Goal: Transaction & Acquisition: Purchase product/service

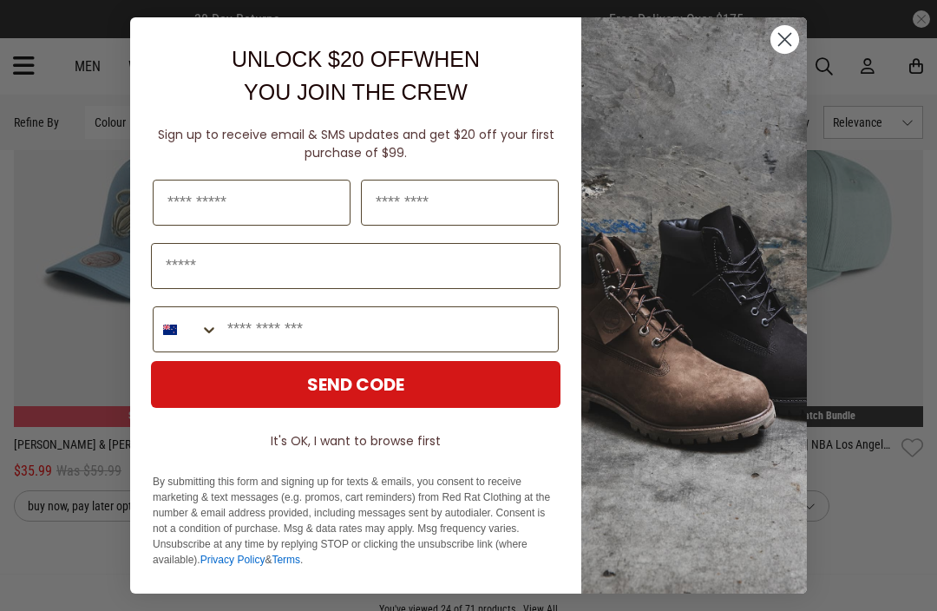
scroll to position [4041, 0]
click at [786, 54] on circle "Close dialog" at bounding box center [785, 39] width 29 height 29
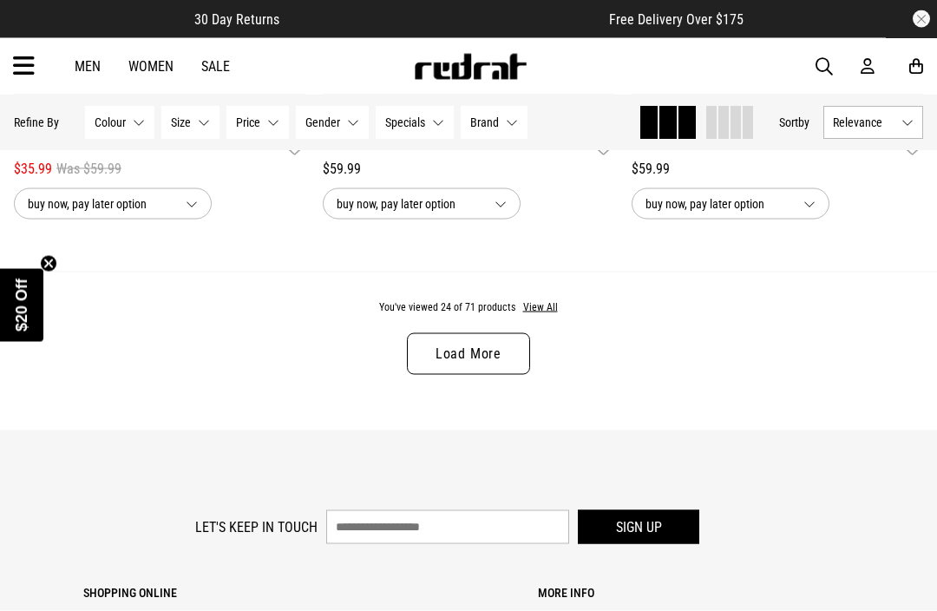
scroll to position [4343, 0]
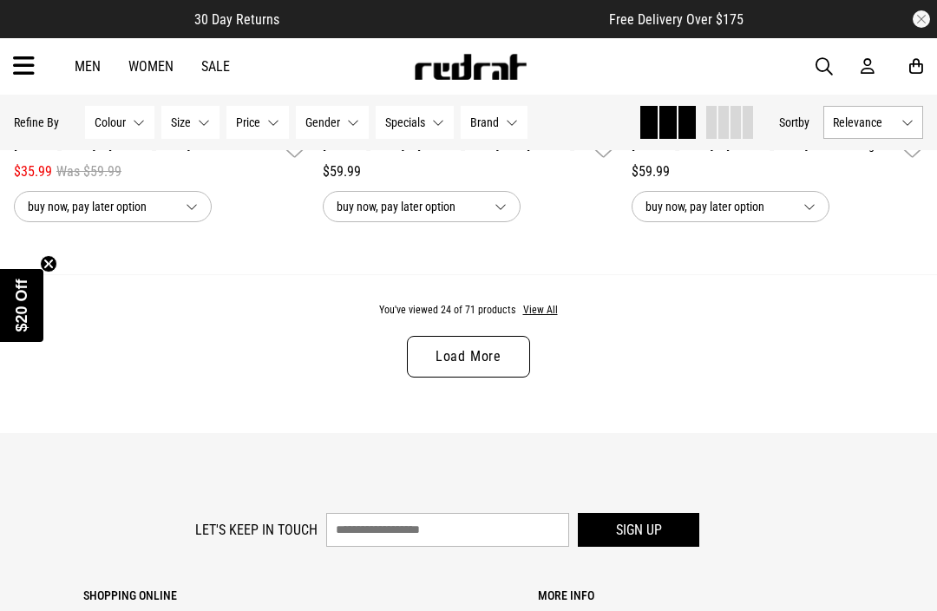
click at [459, 369] on link "Load More" at bounding box center [468, 357] width 123 height 42
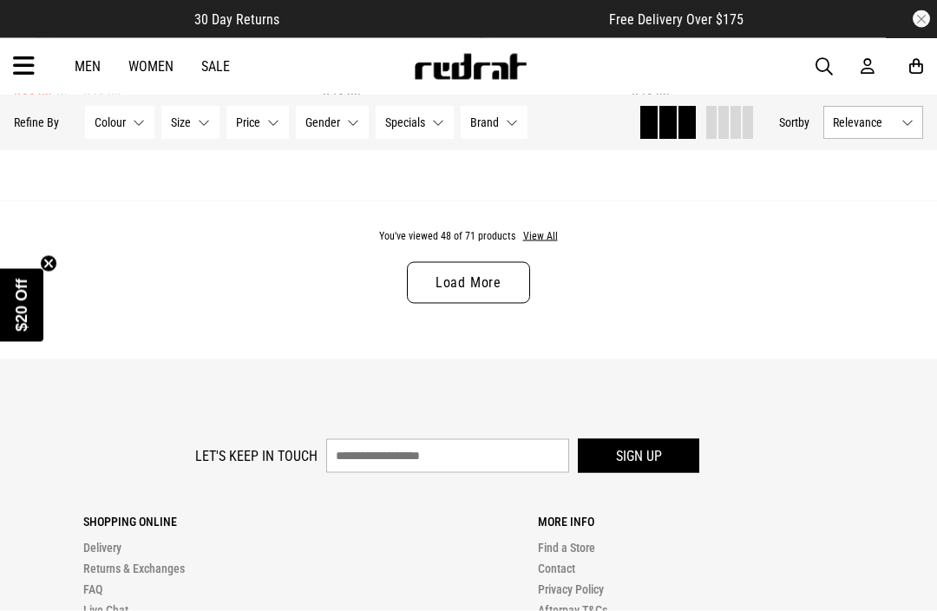
scroll to position [8718, 0]
click at [449, 303] on link "Load More" at bounding box center [468, 282] width 123 height 42
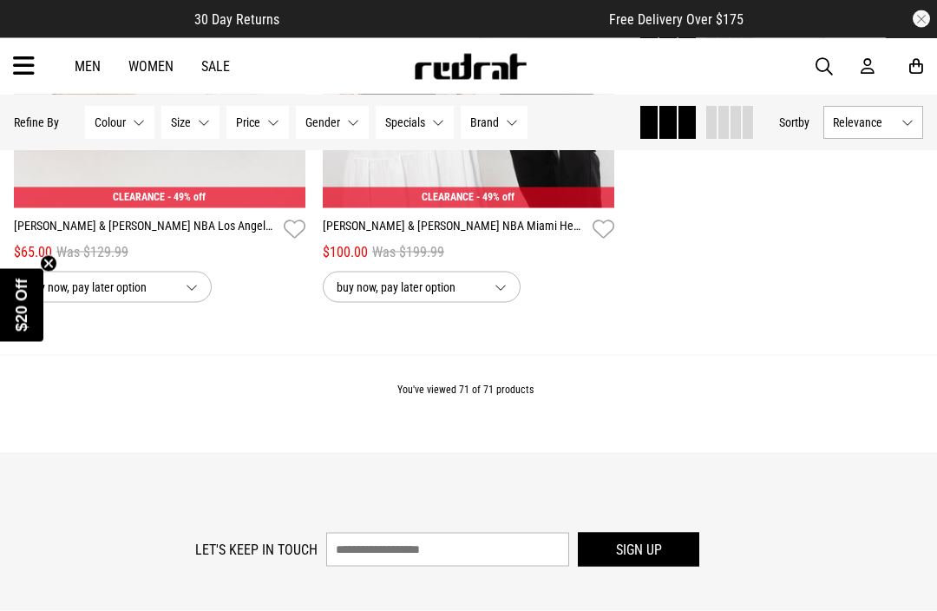
scroll to position [12863, 0]
click at [353, 297] on span "buy now, pay later option" at bounding box center [409, 286] width 144 height 21
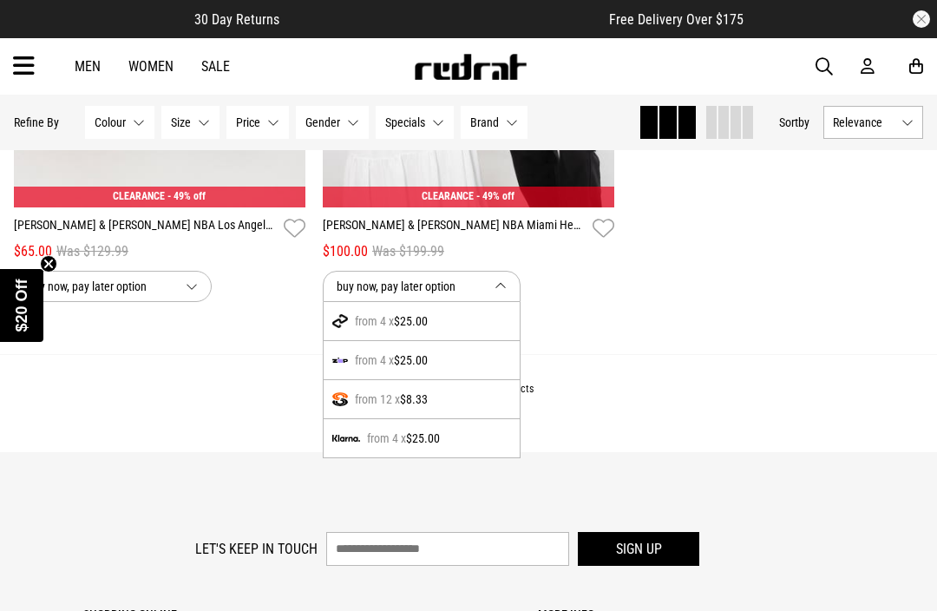
click at [349, 297] on span "buy now, pay later option" at bounding box center [409, 286] width 144 height 21
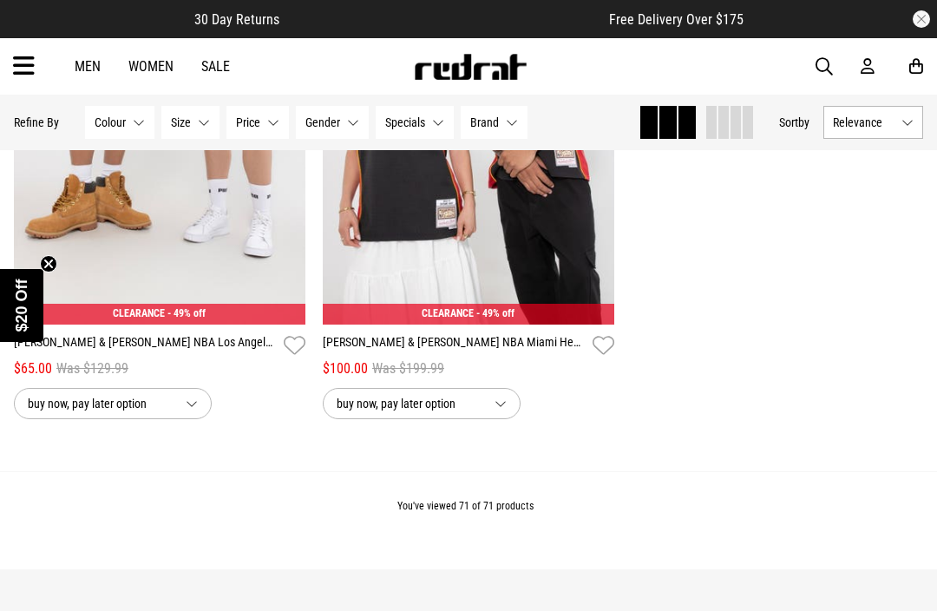
scroll to position [12739, 0]
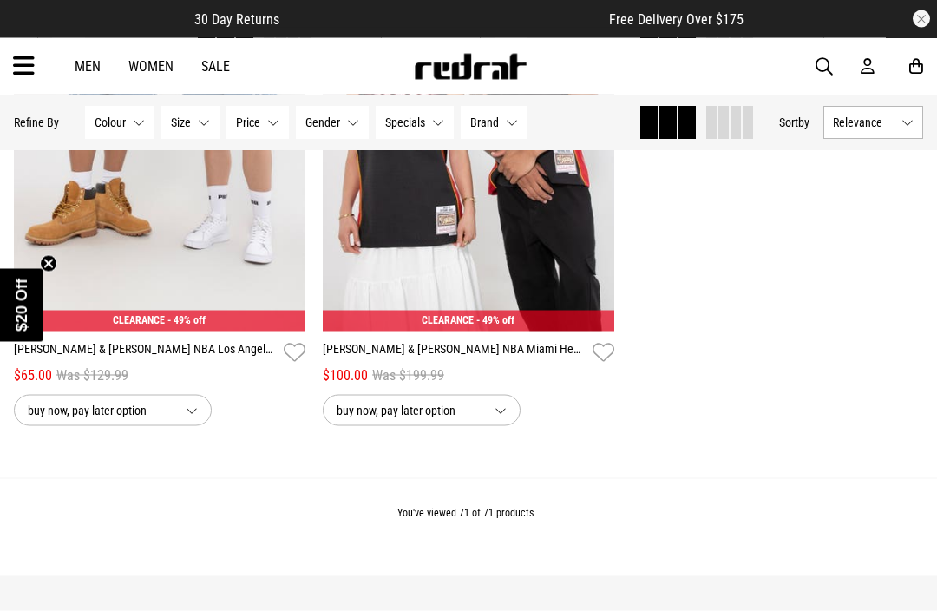
click at [828, 62] on span "button" at bounding box center [824, 66] width 17 height 21
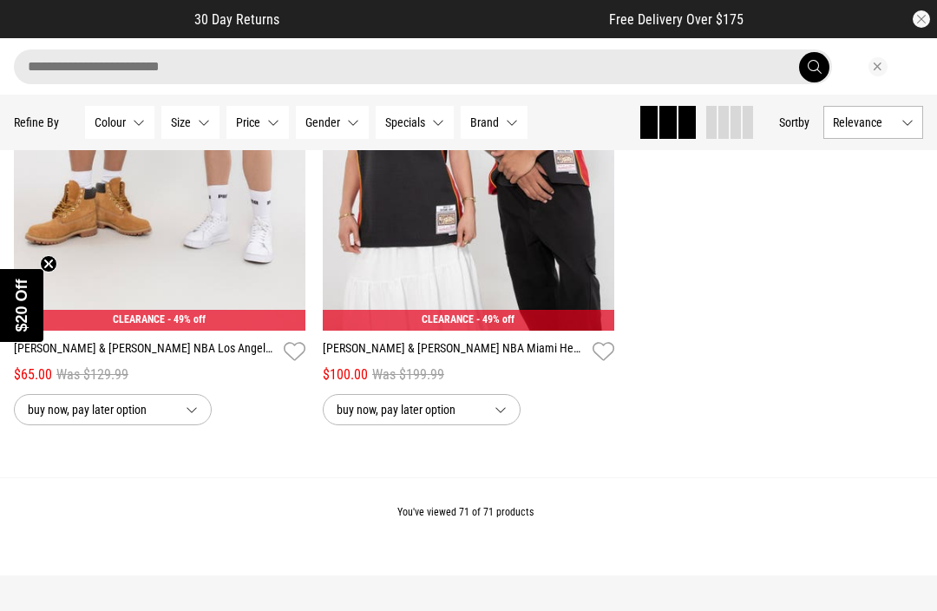
click at [733, 63] on input "search" at bounding box center [423, 66] width 818 height 35
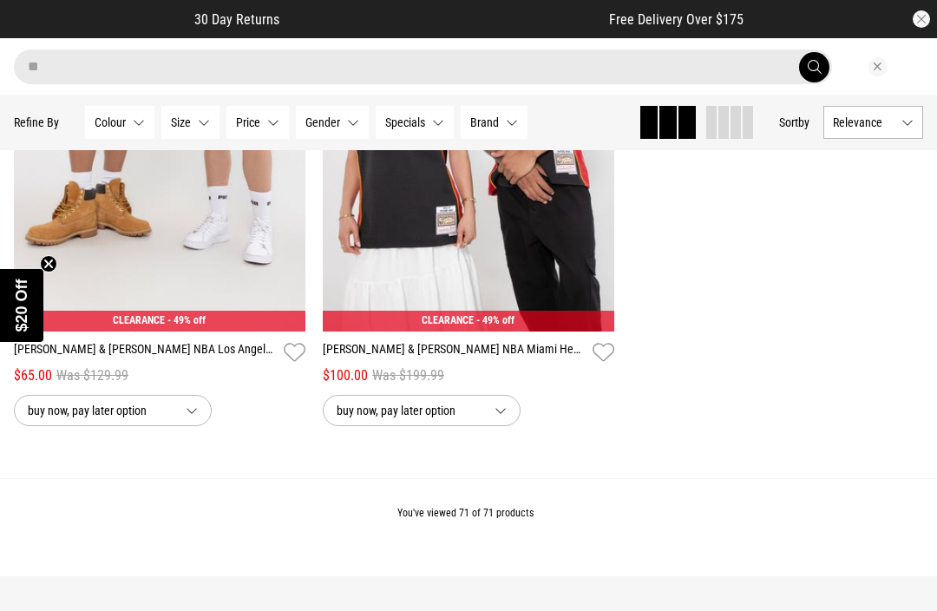
type input "*"
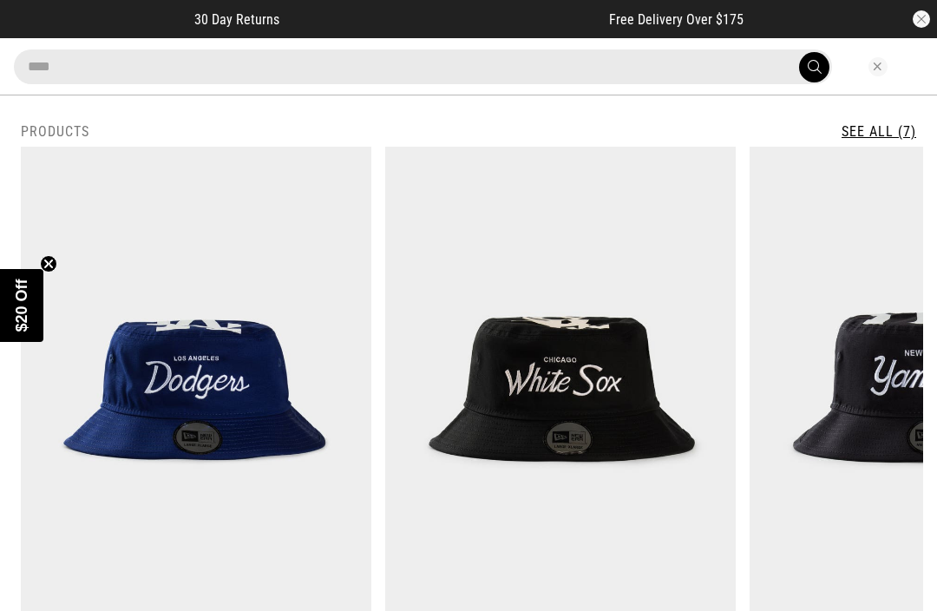
type input "****"
click at [814, 66] on button "submit" at bounding box center [814, 67] width 30 height 30
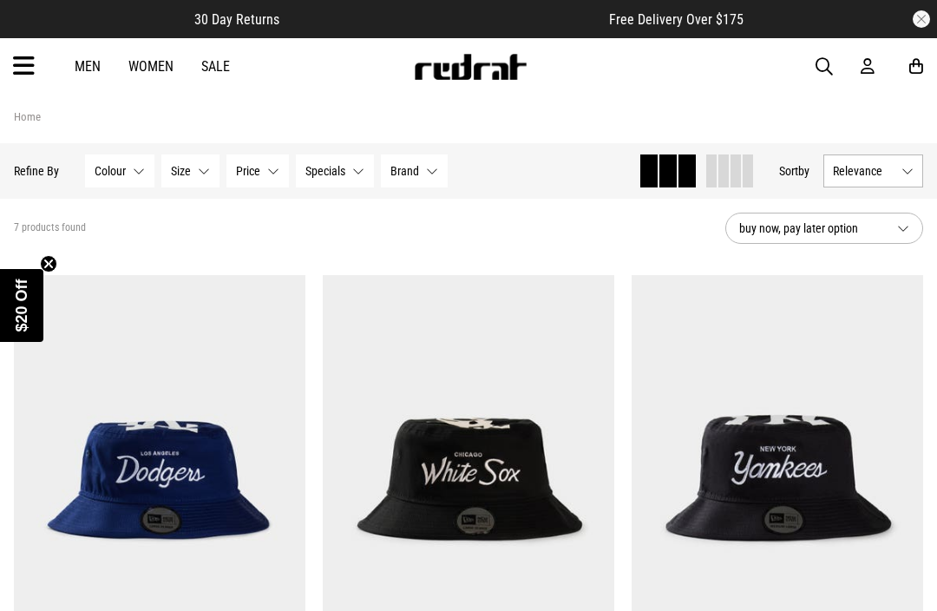
click at [825, 65] on span "button" at bounding box center [824, 66] width 17 height 21
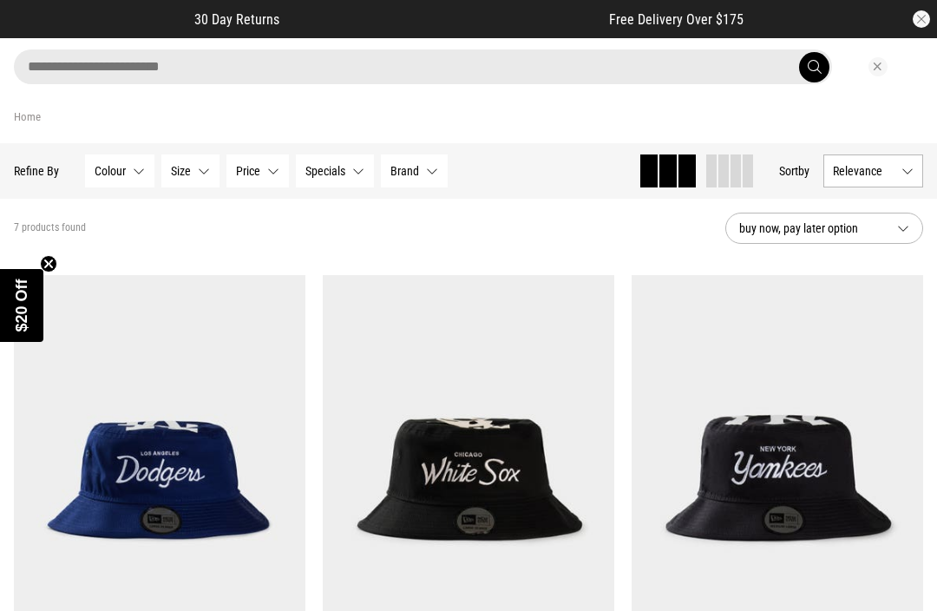
click at [124, 49] on input "search" at bounding box center [423, 66] width 818 height 35
type input "*"
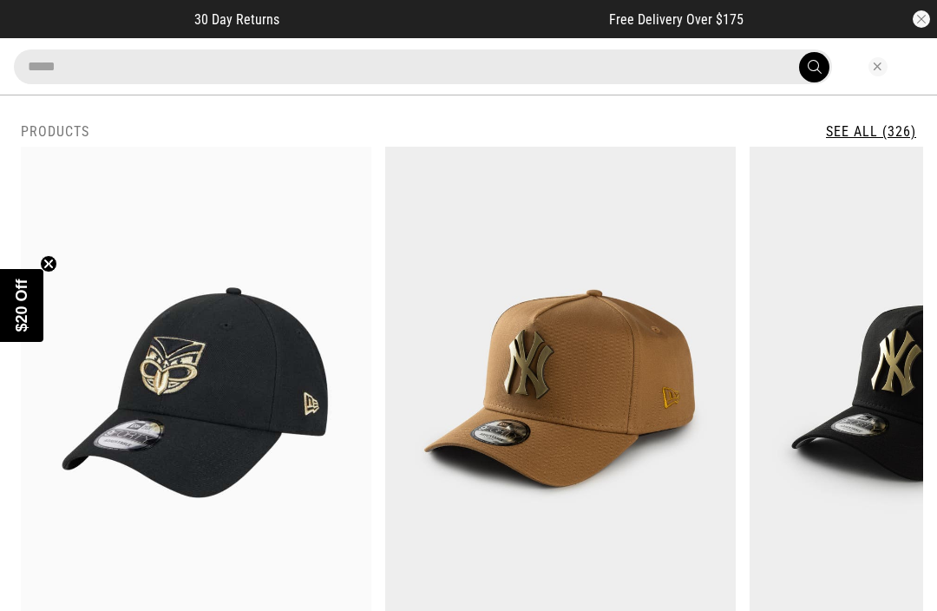
type input "****"
click at [814, 67] on button "submit" at bounding box center [814, 67] width 30 height 30
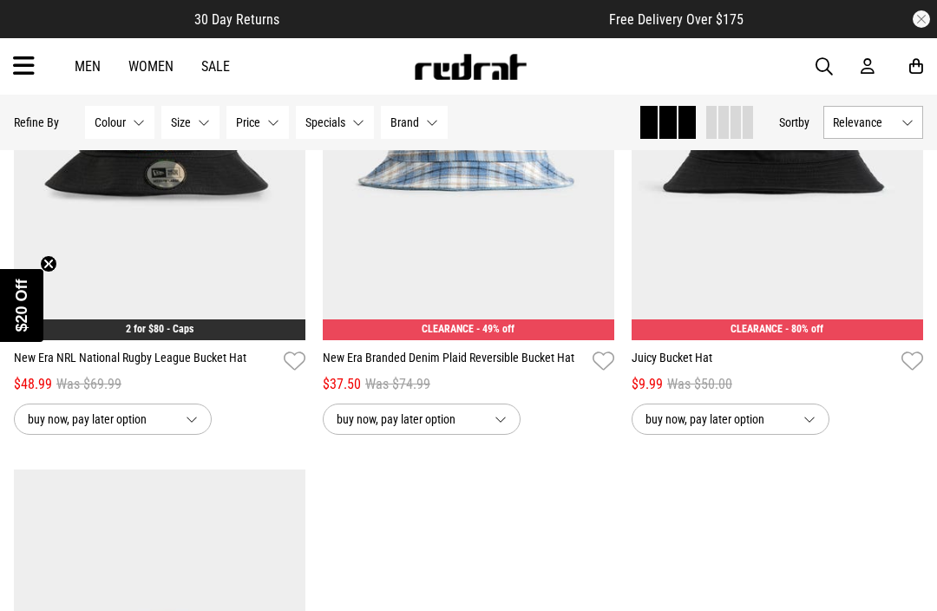
scroll to position [902, 0]
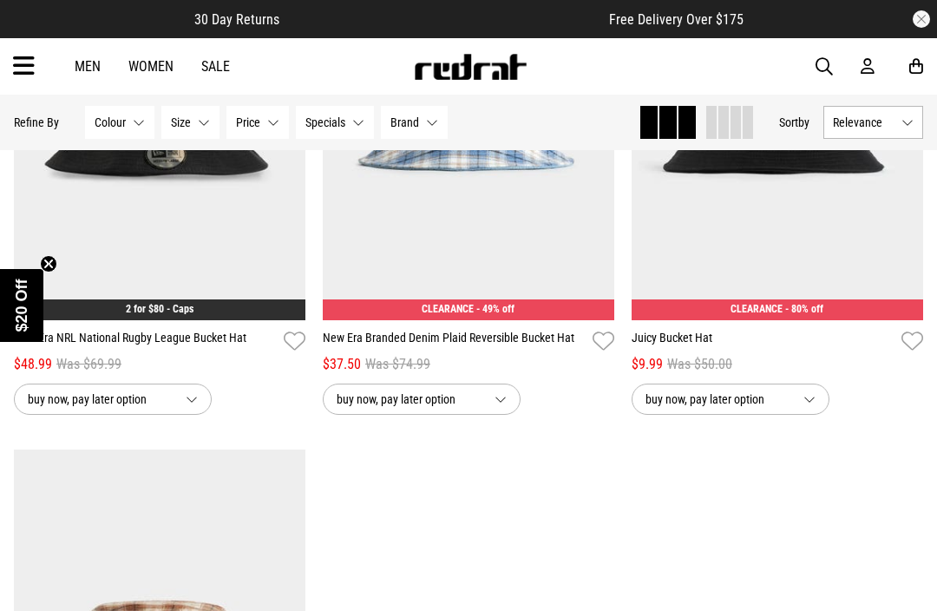
click at [936, 130] on html "30 Day Returns Free Delivery Over $175 Your Cart There are currently no items i…" at bounding box center [468, 593] width 937 height 2991
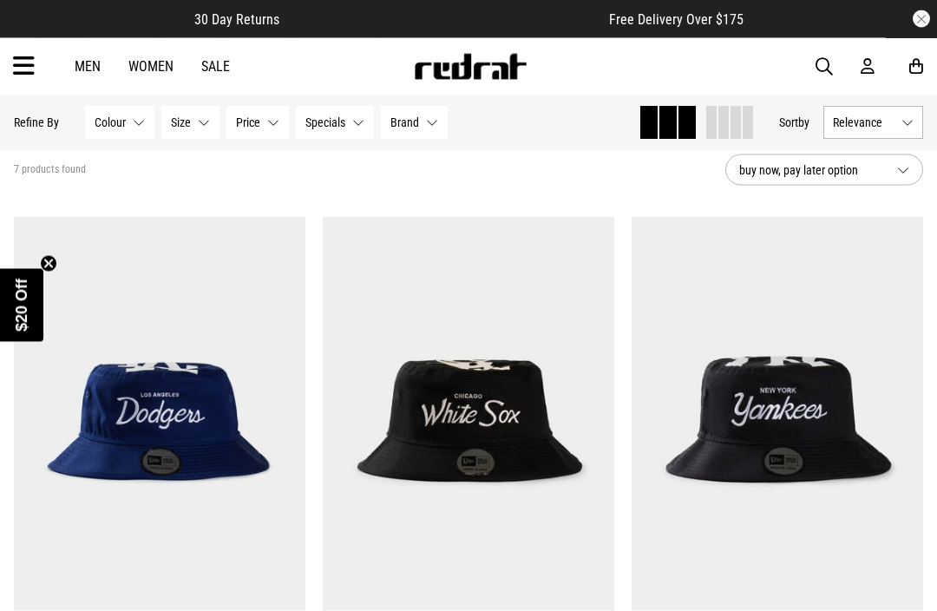
scroll to position [0, 0]
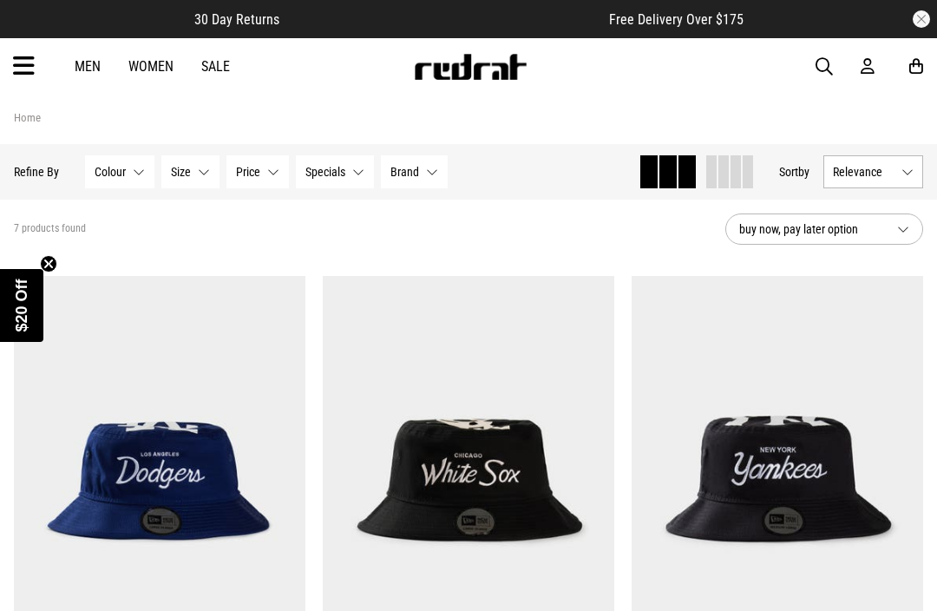
click at [817, 63] on span "button" at bounding box center [824, 66] width 17 height 21
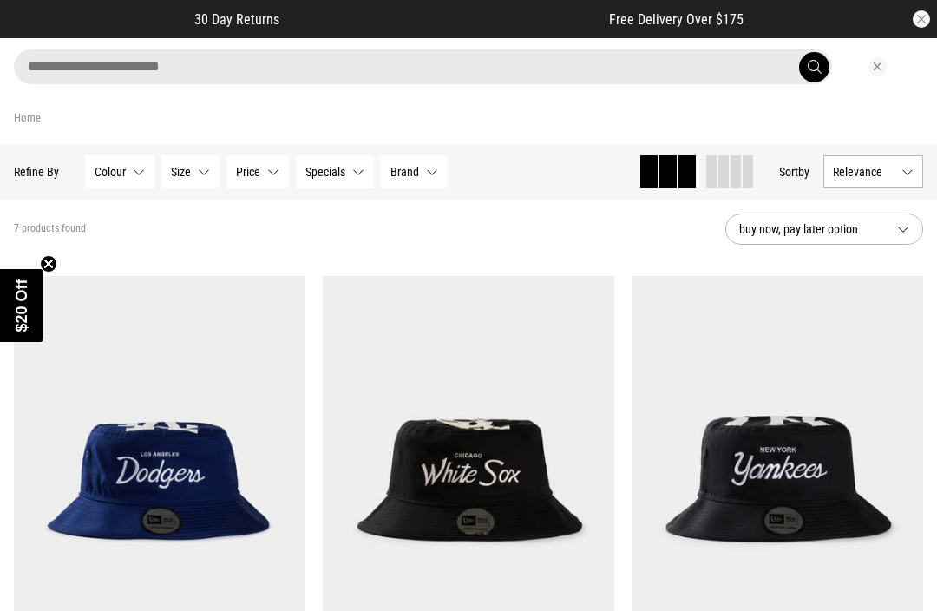
click at [172, 70] on input "search" at bounding box center [423, 66] width 818 height 35
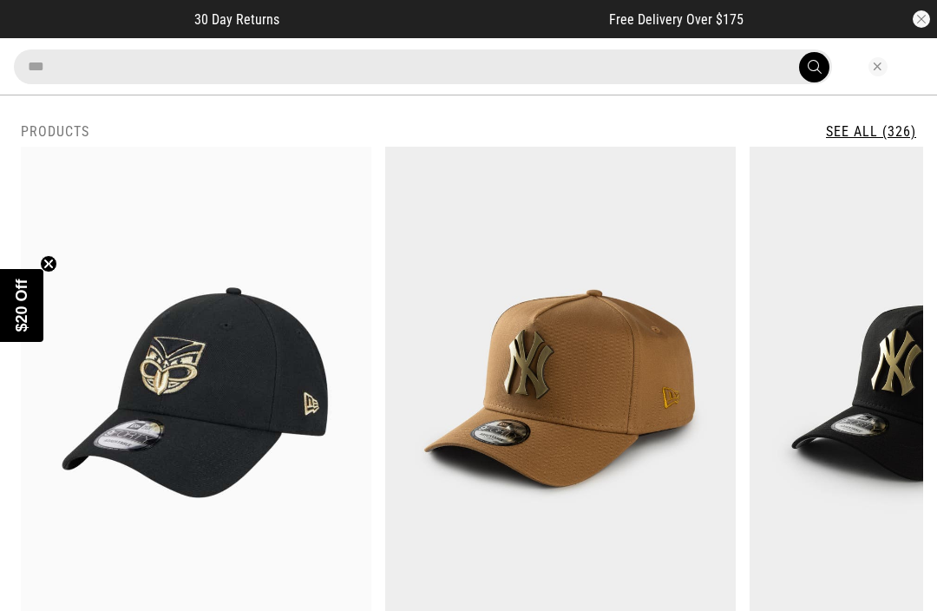
type input "***"
click at [814, 67] on button "submit" at bounding box center [814, 67] width 30 height 30
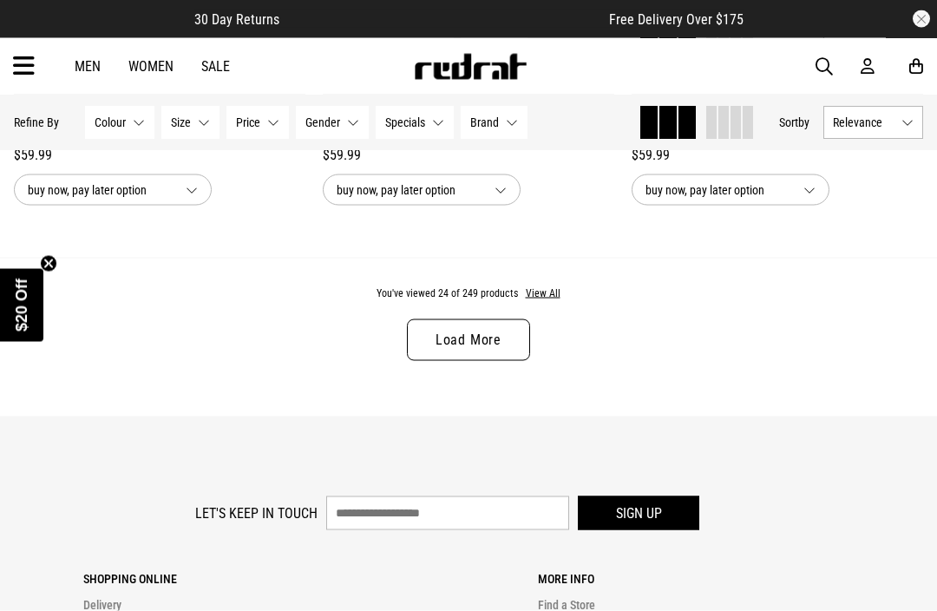
scroll to position [4341, 0]
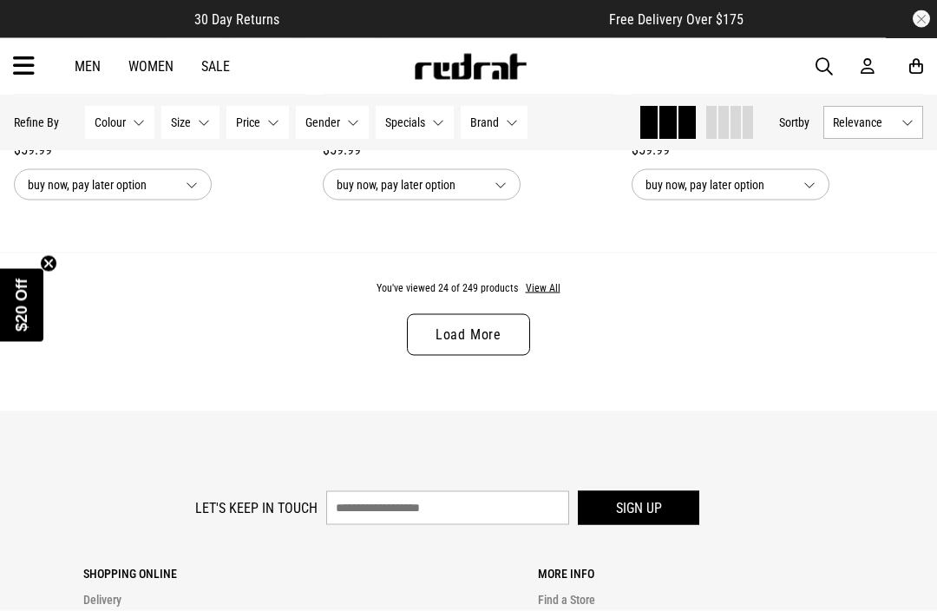
click at [441, 346] on link "Load More" at bounding box center [468, 335] width 123 height 42
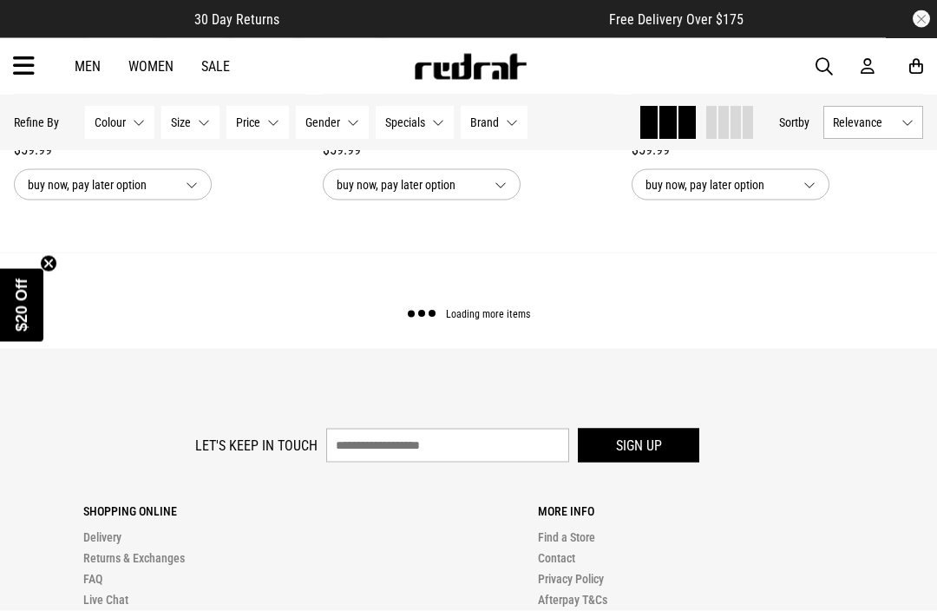
scroll to position [4341, 0]
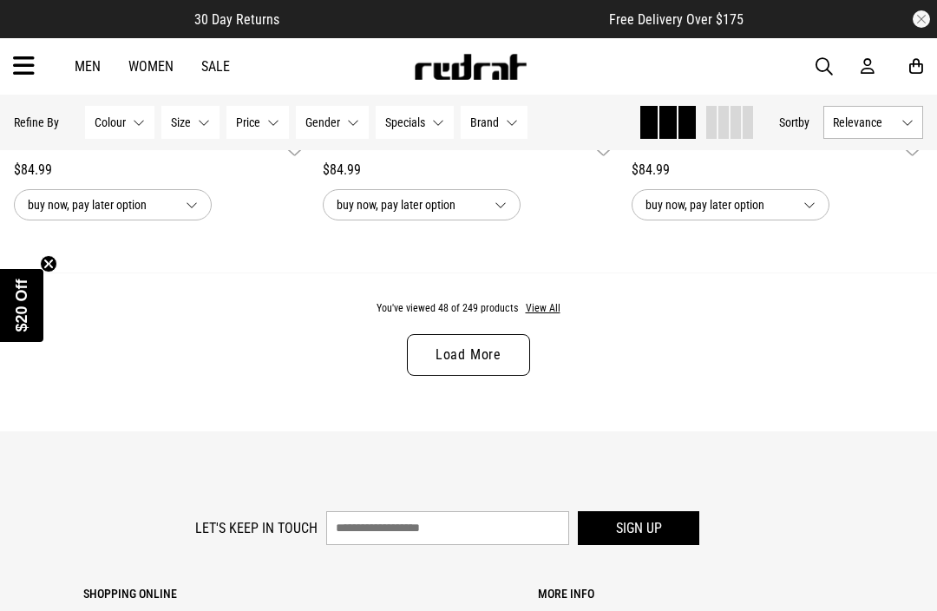
scroll to position [8640, 0]
click at [459, 370] on link "Load More" at bounding box center [468, 356] width 123 height 42
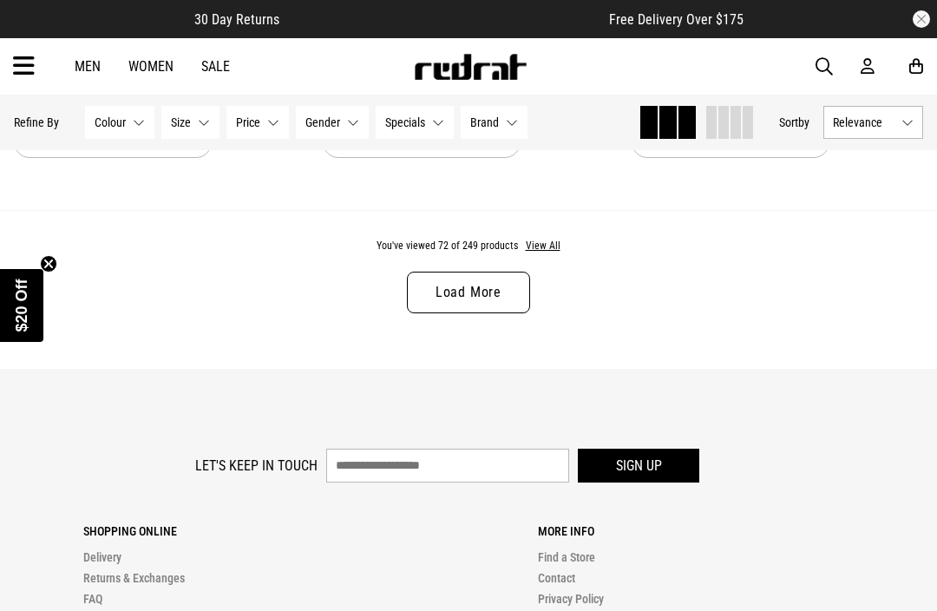
scroll to position [12998, 0]
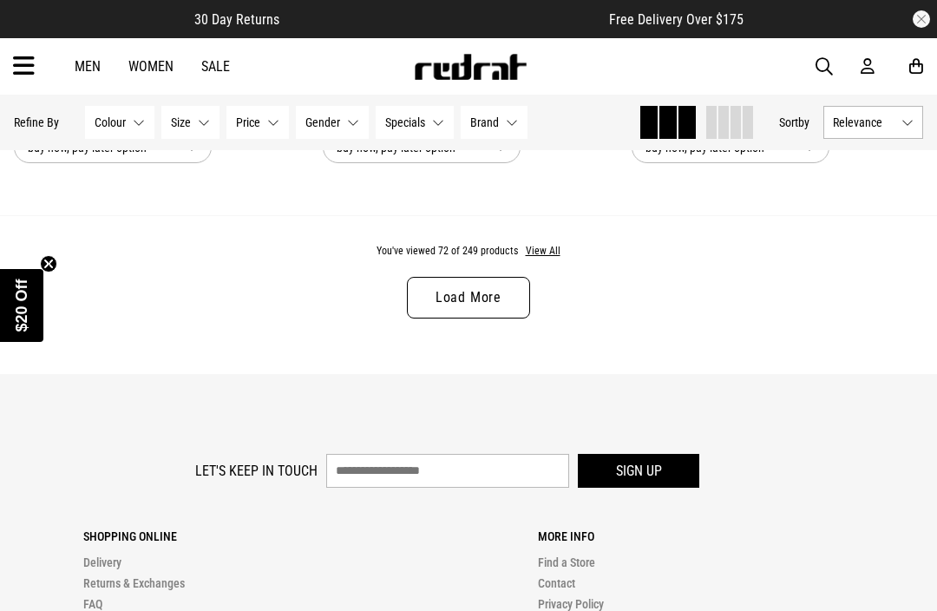
click at [455, 318] on link "Load More" at bounding box center [468, 298] width 123 height 42
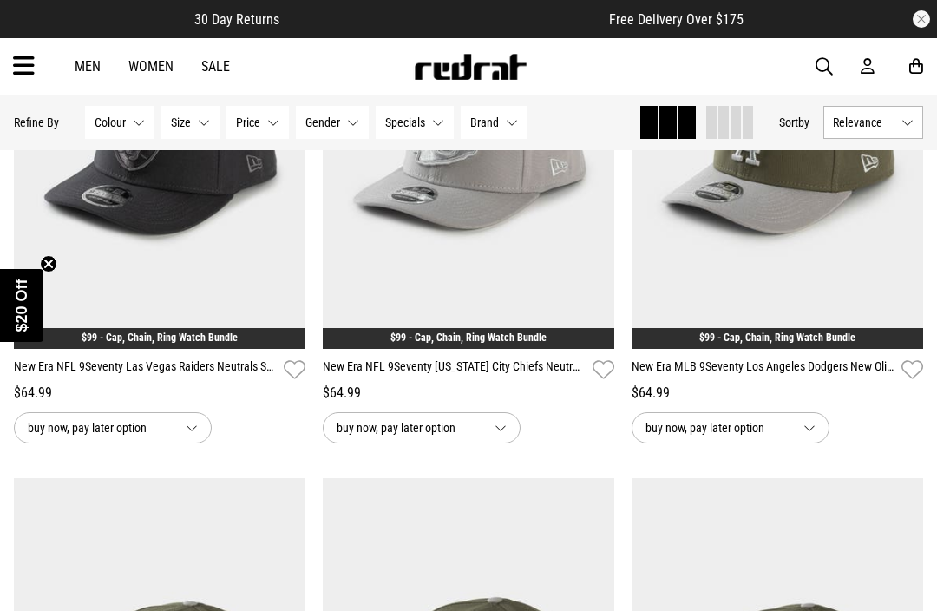
scroll to position [15401, 0]
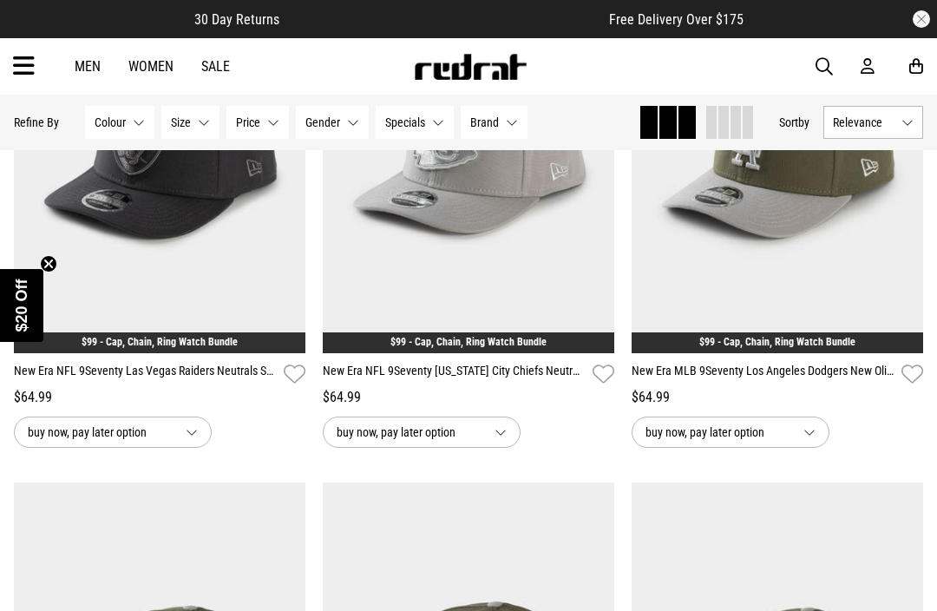
click at [148, 246] on img at bounding box center [160, 149] width 292 height 408
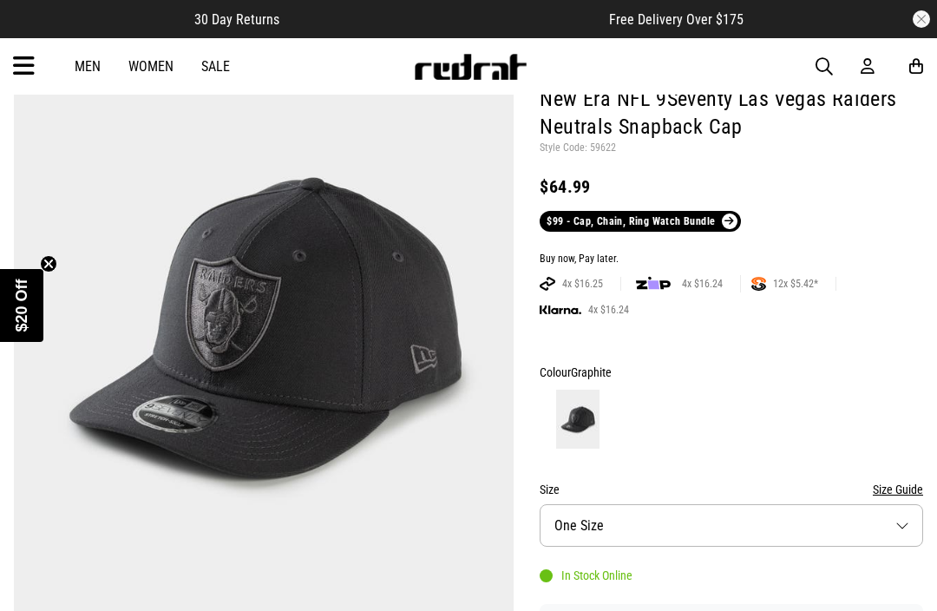
scroll to position [174, 0]
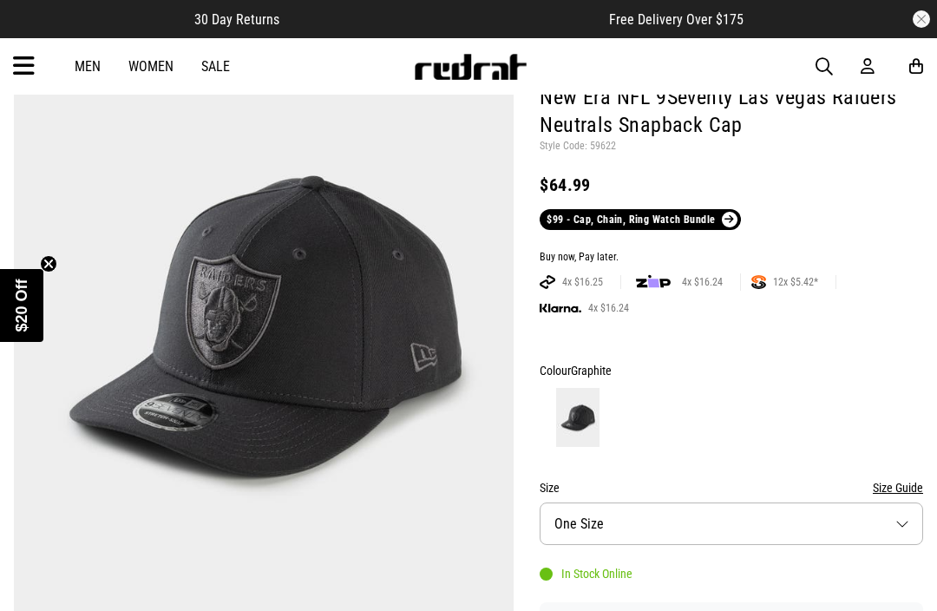
click at [279, 353] on img at bounding box center [264, 325] width 501 height 691
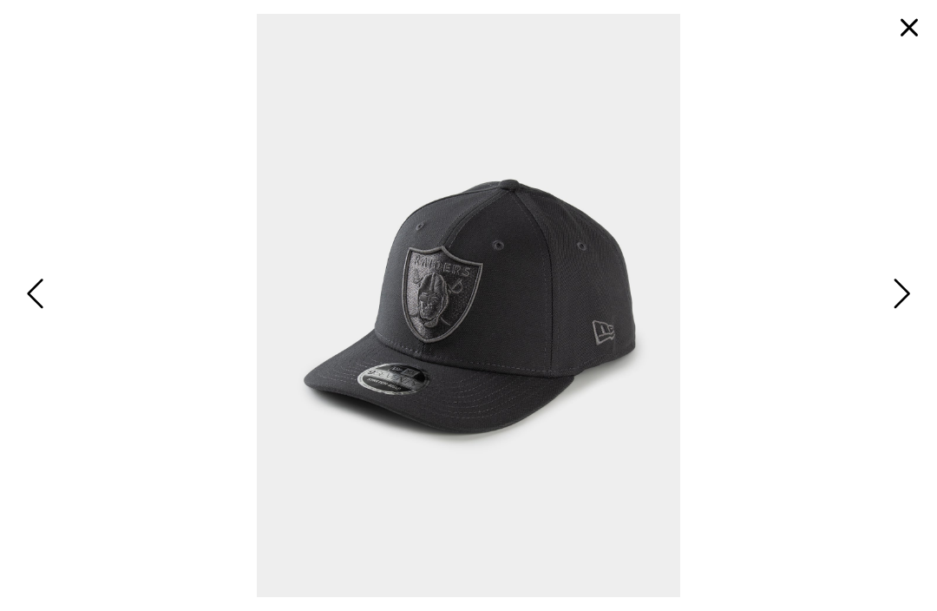
click at [902, 315] on span "Next" at bounding box center [900, 293] width 23 height 43
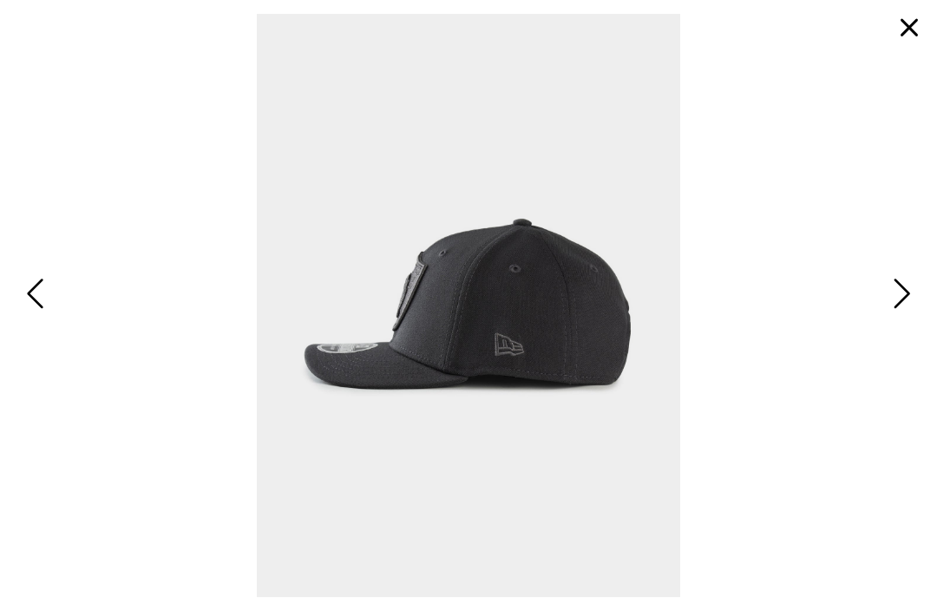
click at [901, 315] on span "Next" at bounding box center [900, 293] width 23 height 43
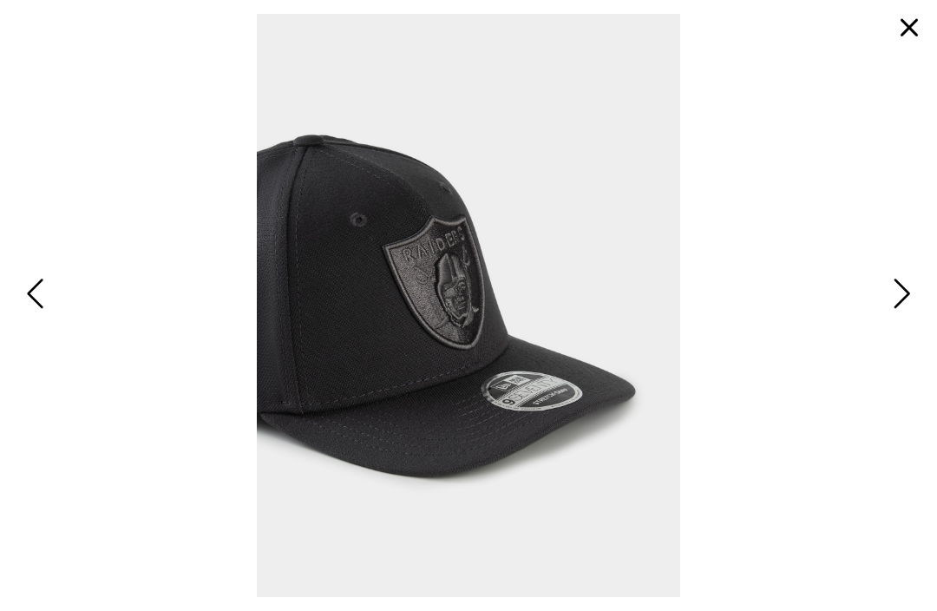
click at [905, 315] on span "Next" at bounding box center [900, 293] width 23 height 43
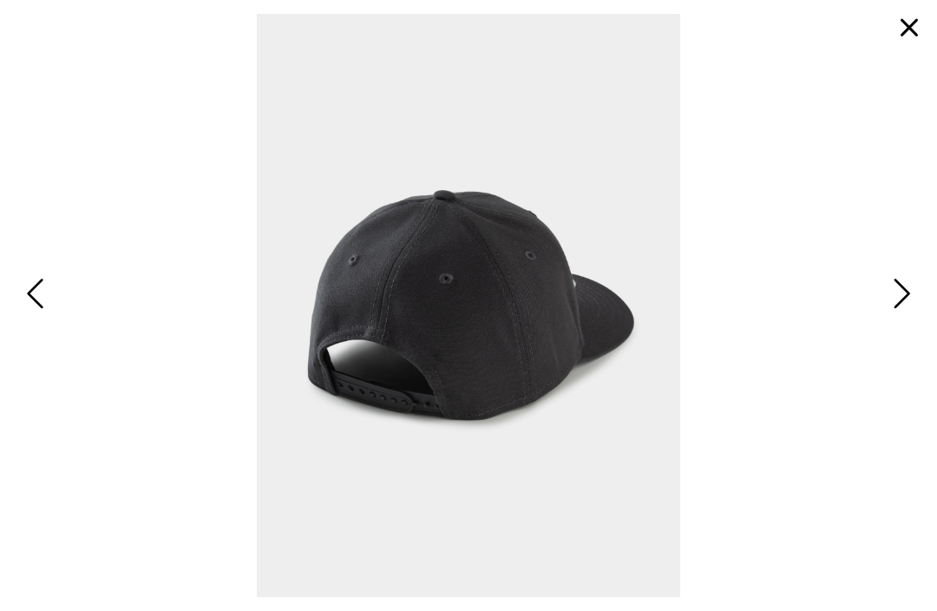
scroll to position [30, 0]
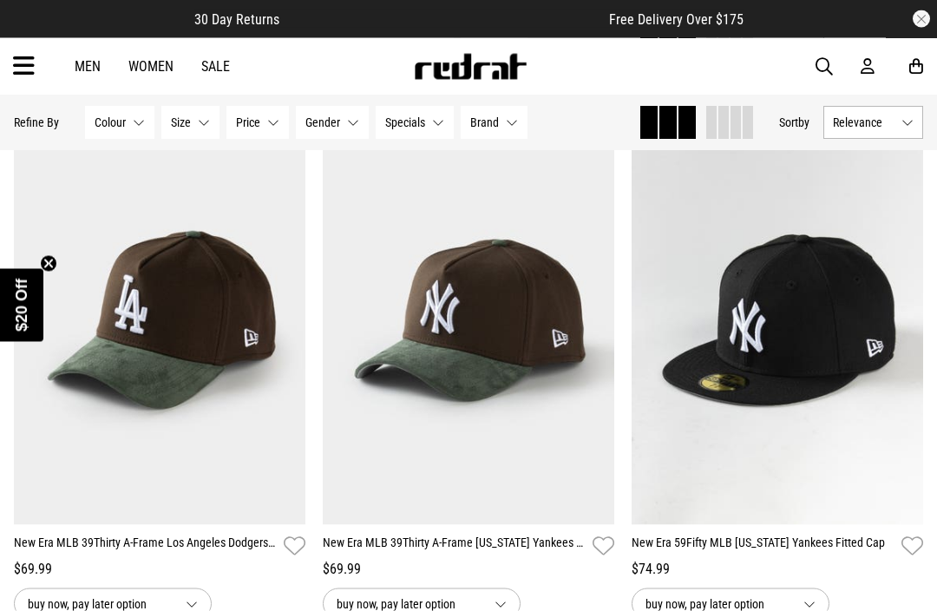
scroll to position [3505, 0]
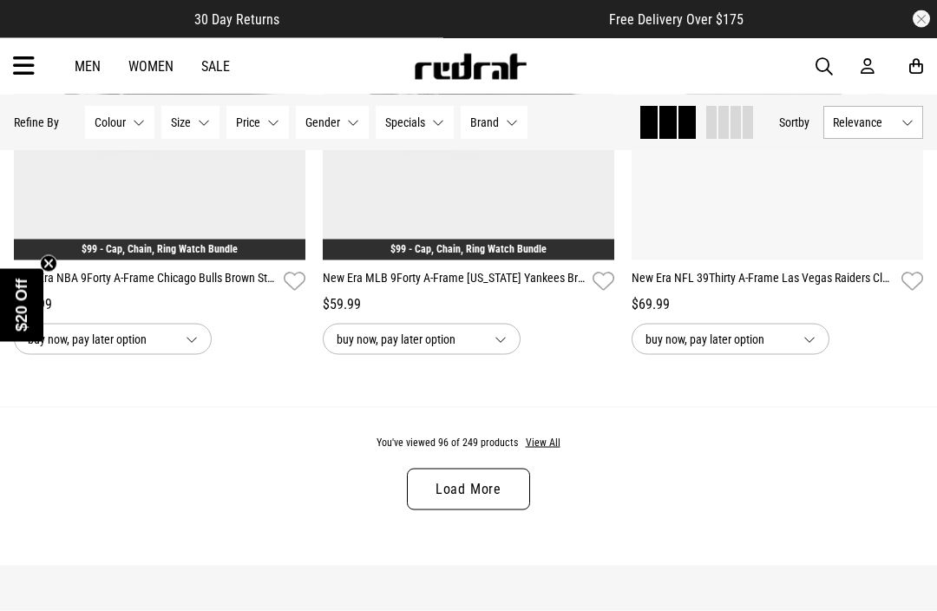
click at [434, 502] on link "Load More" at bounding box center [468, 490] width 123 height 42
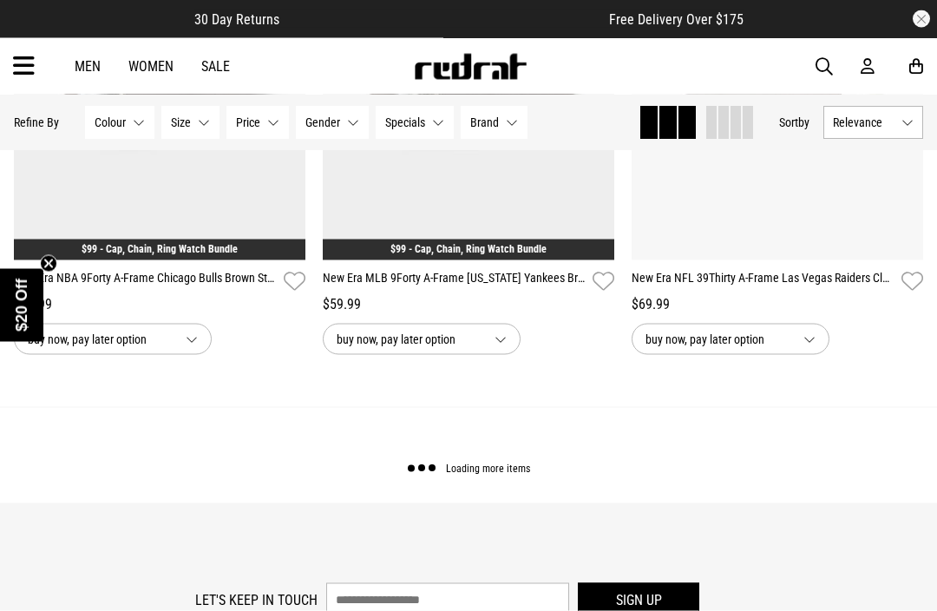
scroll to position [4306, 0]
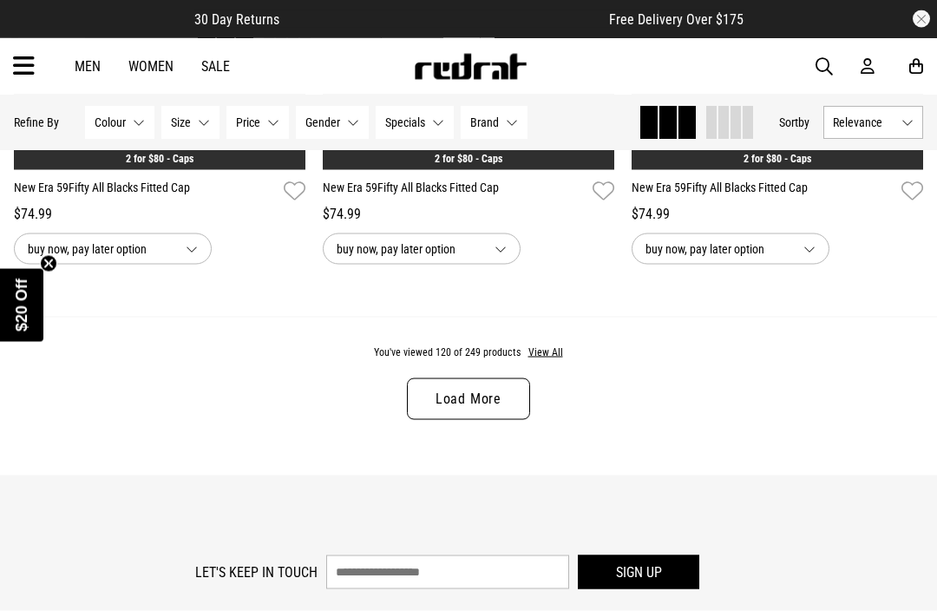
scroll to position [8696, 0]
click at [449, 419] on link "Load More" at bounding box center [468, 398] width 123 height 42
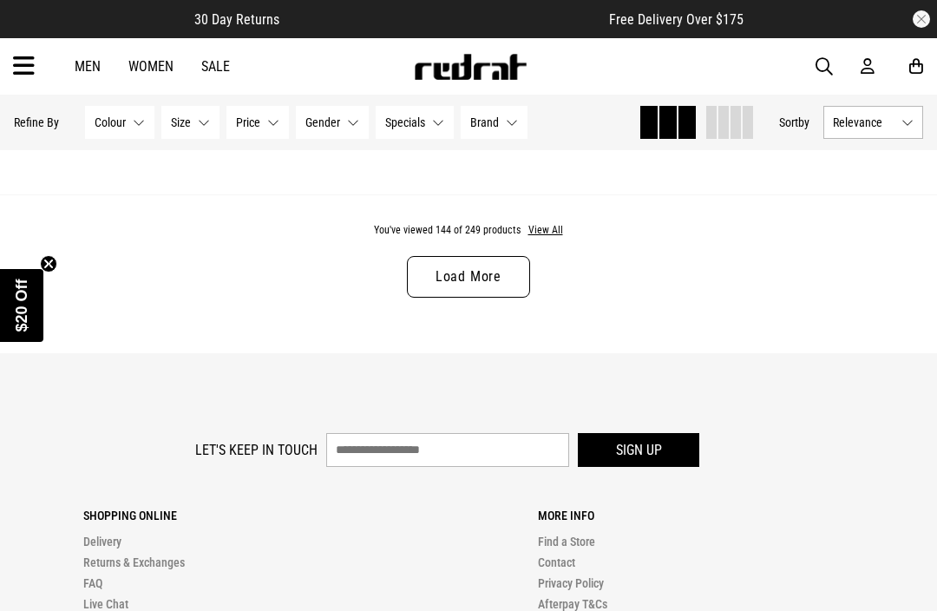
scroll to position [13114, 0]
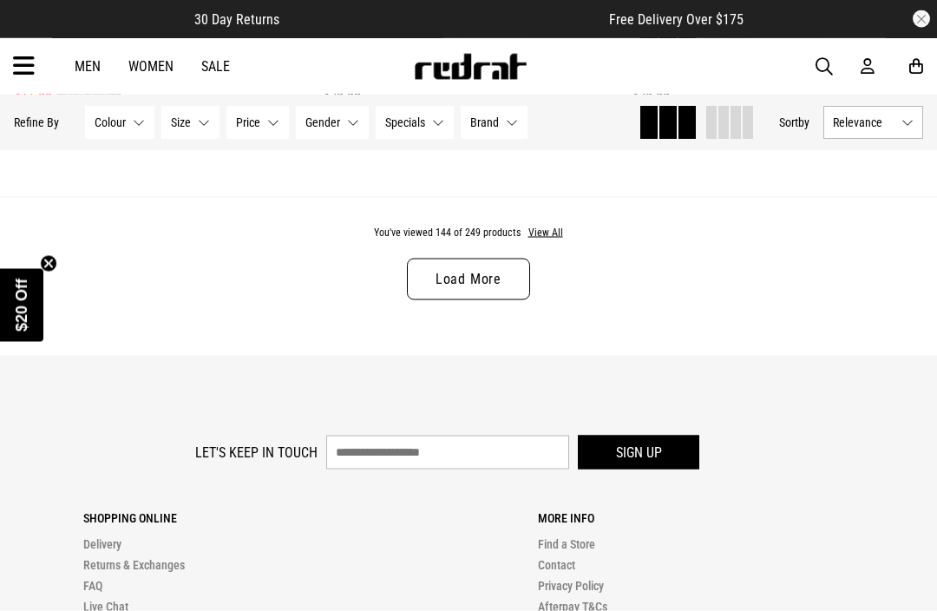
click at [462, 300] on link "Load More" at bounding box center [468, 280] width 123 height 42
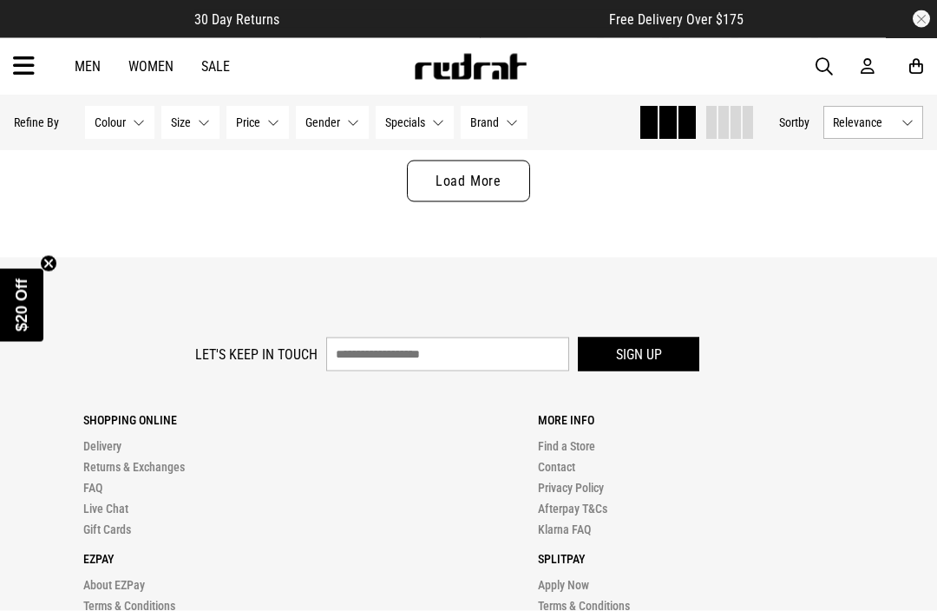
scroll to position [17515, 0]
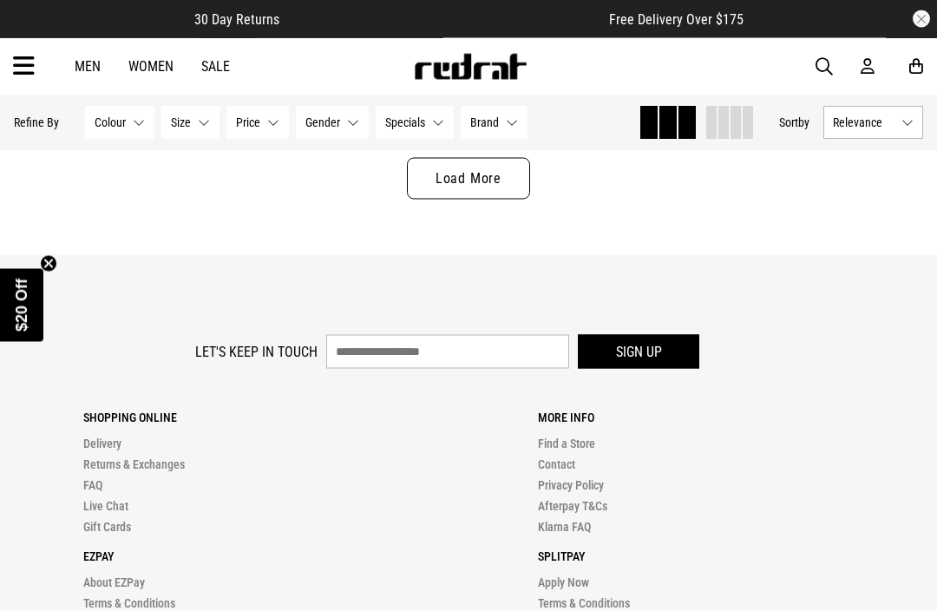
click at [451, 200] on link "Load More" at bounding box center [468, 179] width 123 height 42
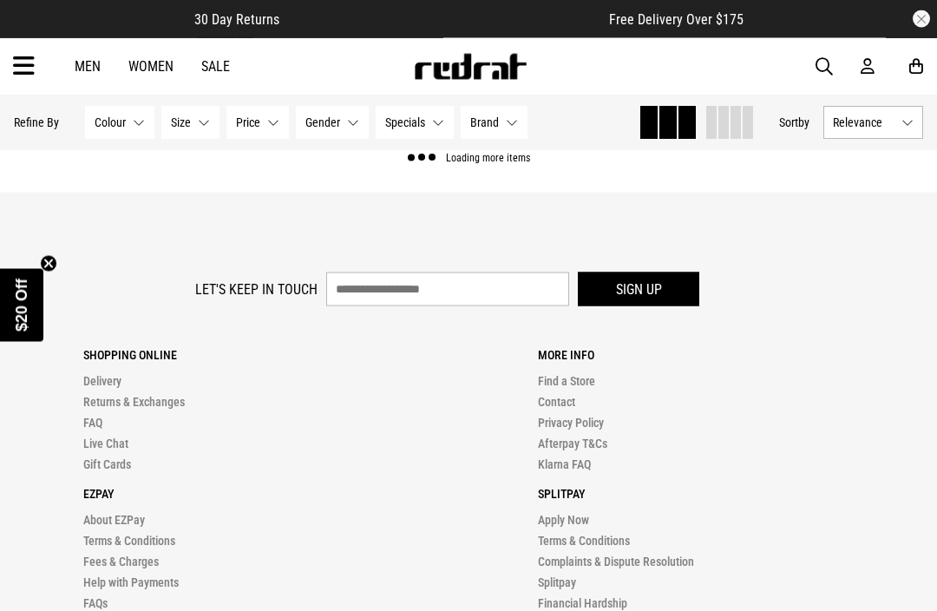
scroll to position [17516, 0]
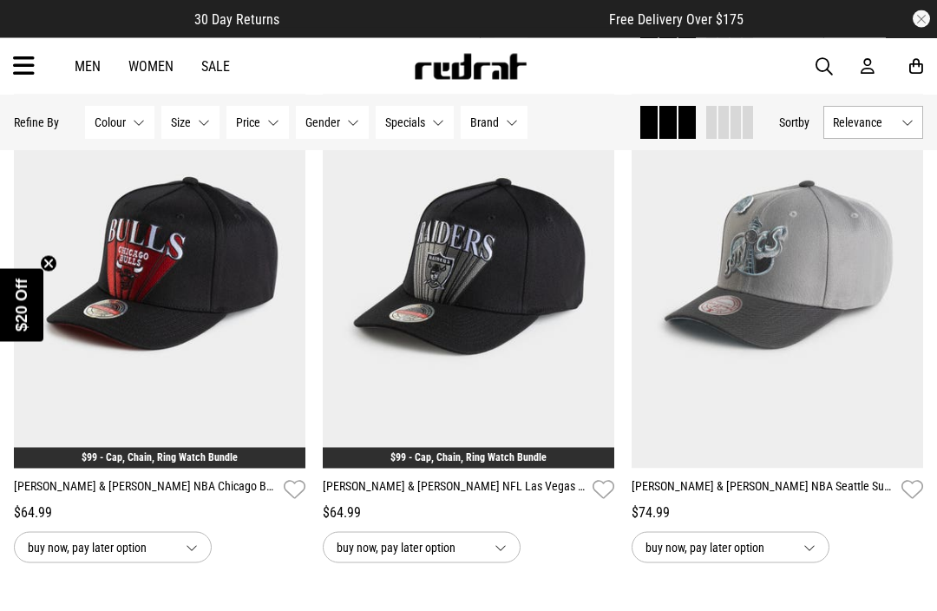
scroll to position [21297, 0]
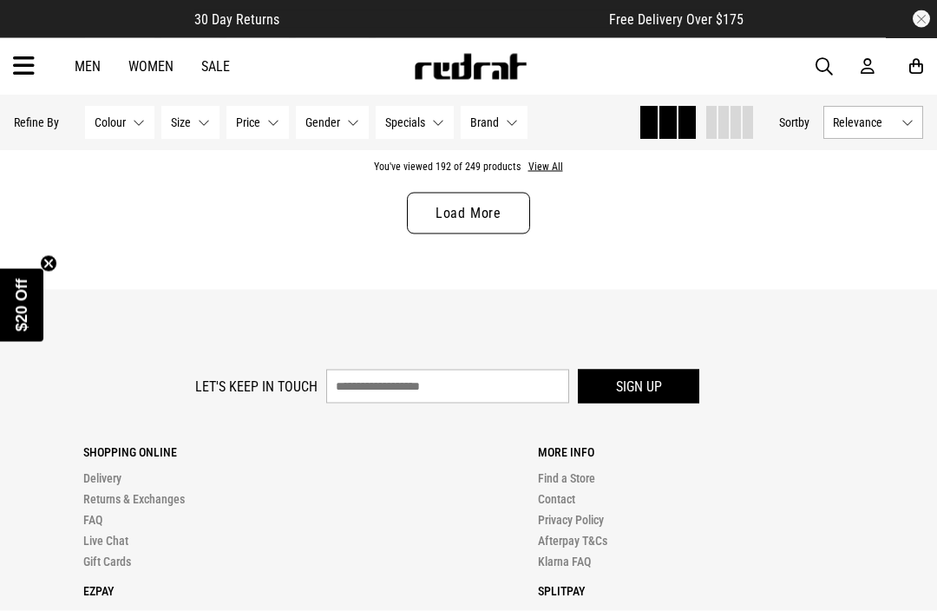
click at [456, 234] on link "Load More" at bounding box center [468, 214] width 123 height 42
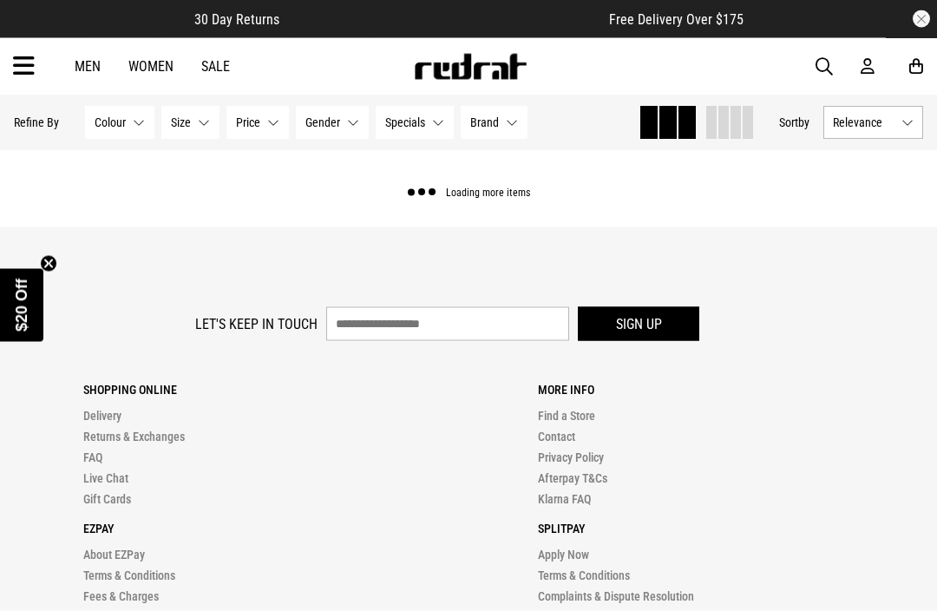
scroll to position [21781, 0]
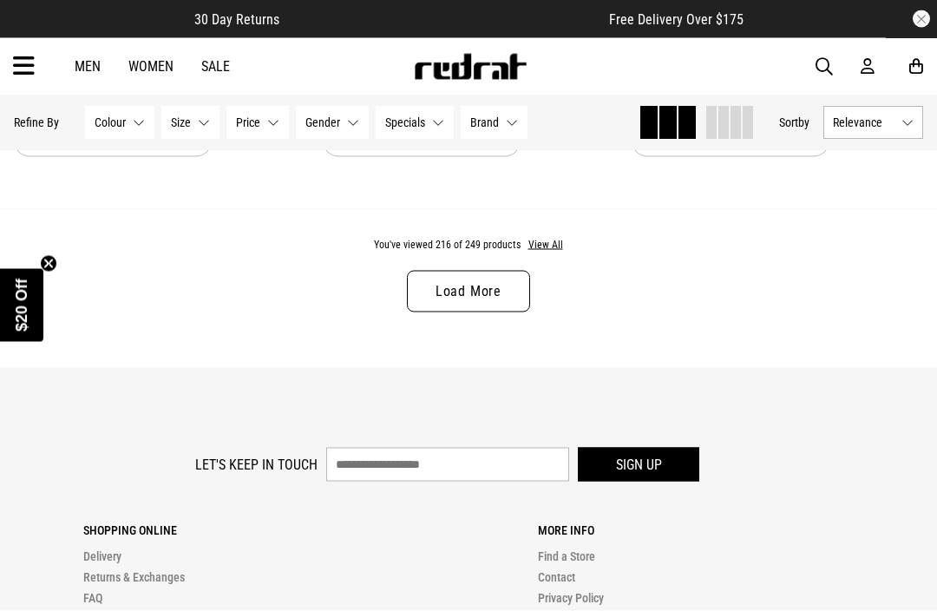
scroll to position [26002, 0]
click at [442, 312] on link "Load More" at bounding box center [468, 291] width 123 height 42
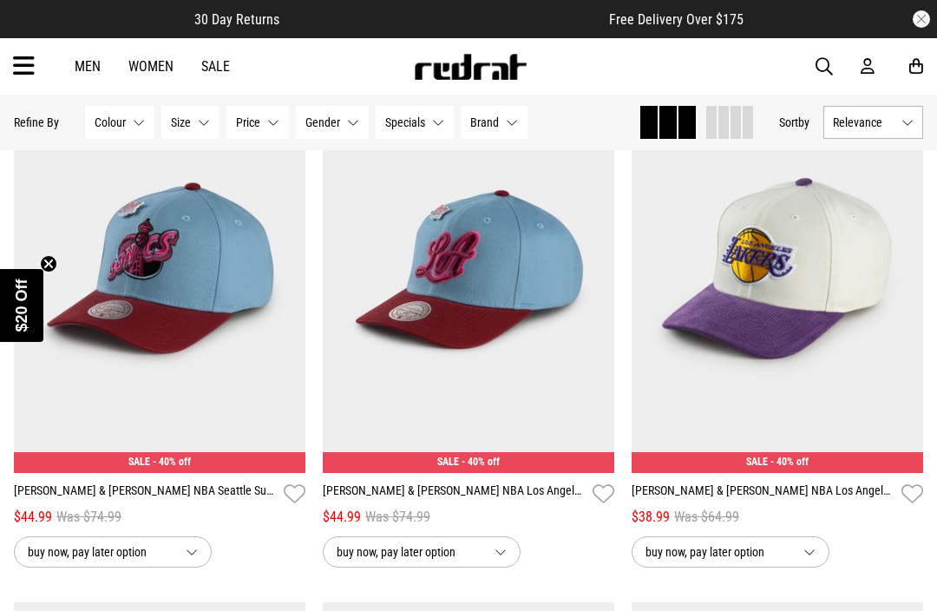
scroll to position [27745, 0]
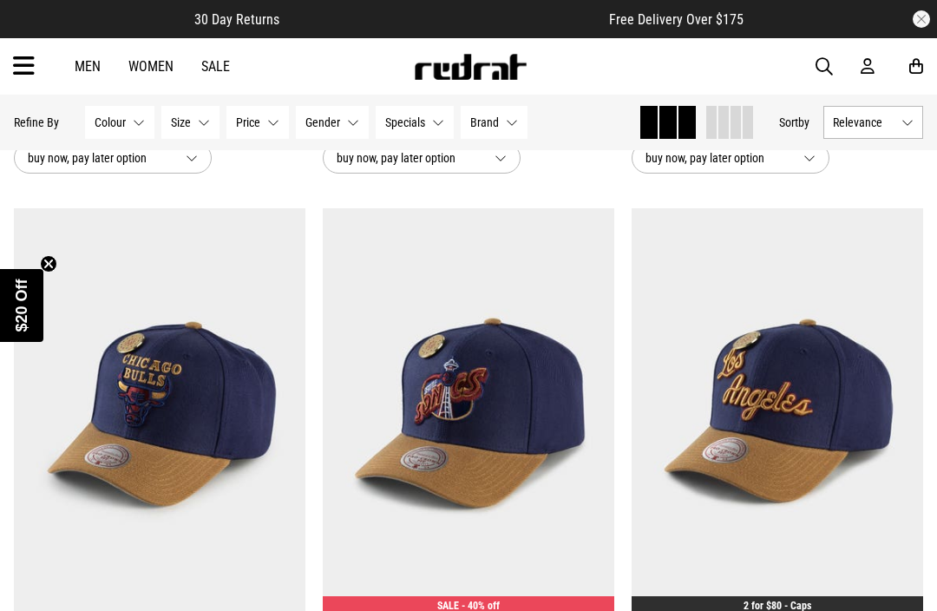
scroll to position [3409, 0]
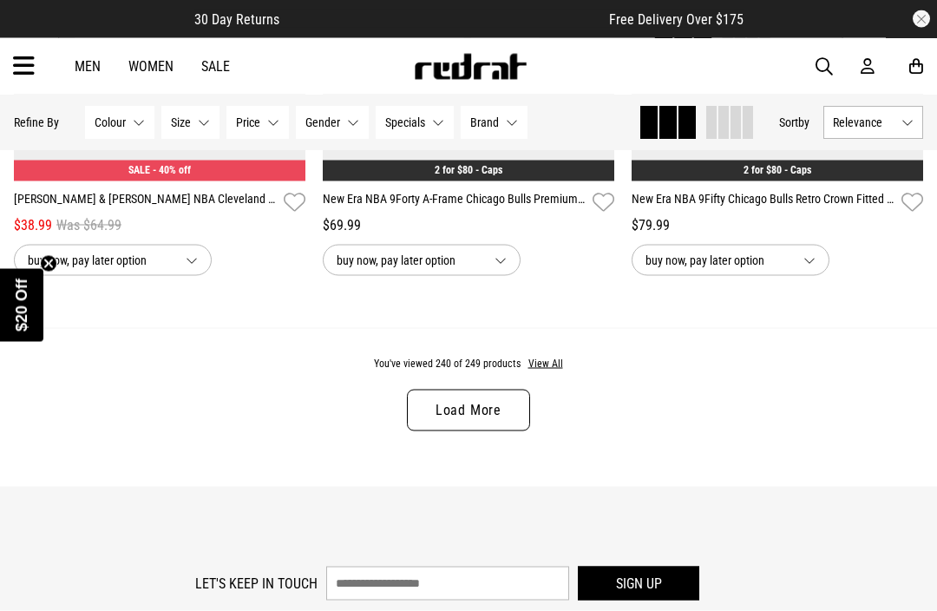
click at [470, 416] on link "Load More" at bounding box center [468, 411] width 123 height 42
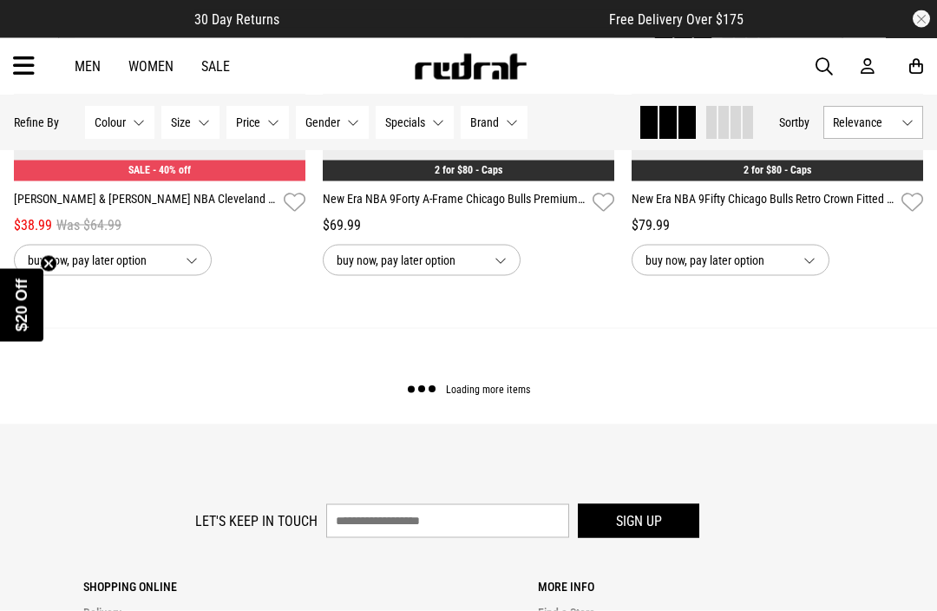
scroll to position [4384, 0]
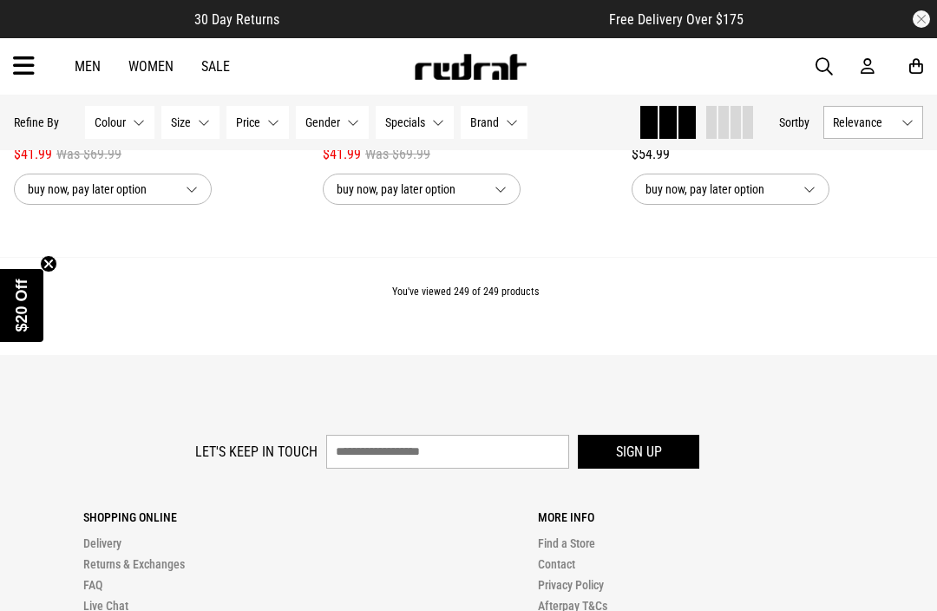
scroll to position [6066, 0]
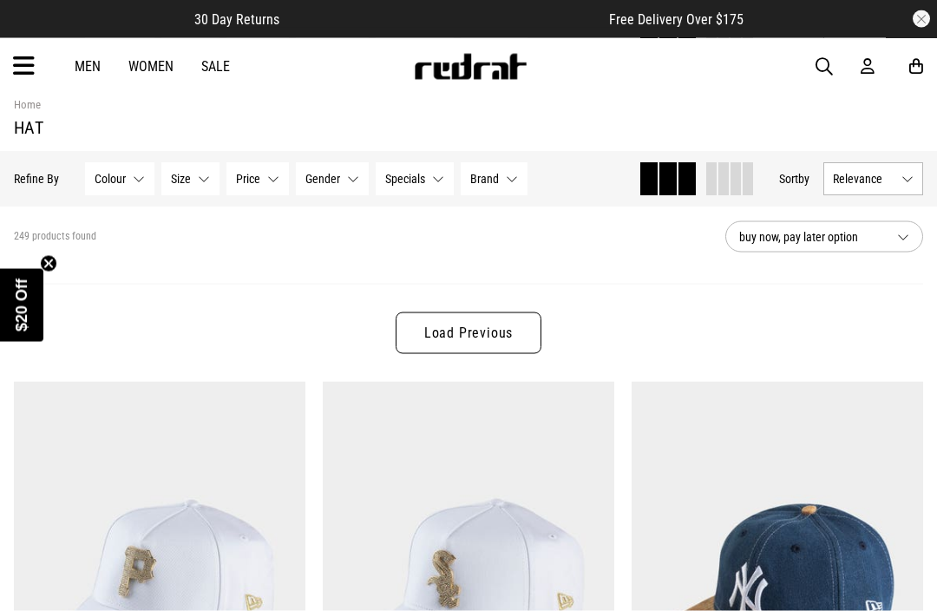
click at [426, 326] on link "Load Previous" at bounding box center [469, 333] width 146 height 42
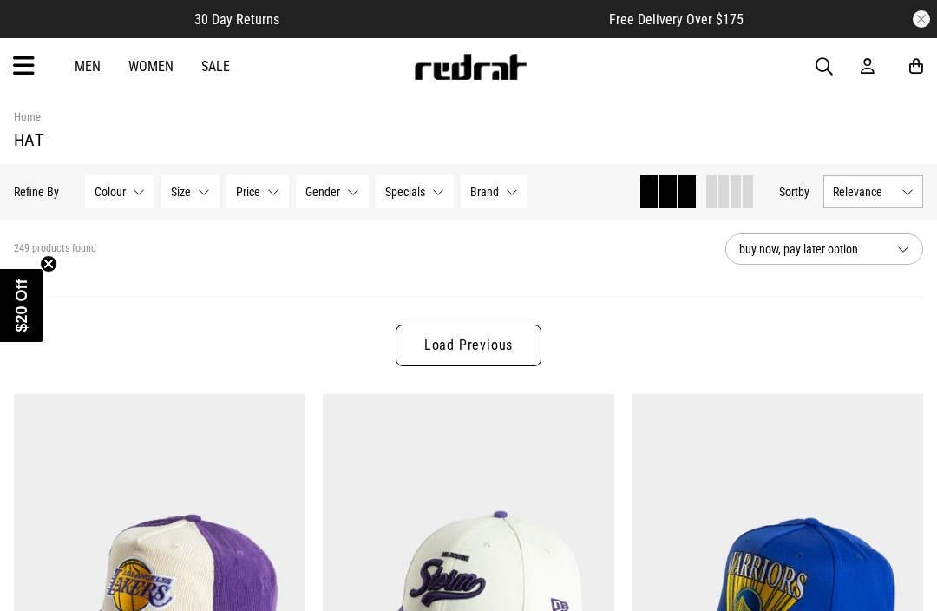
click at [490, 343] on link "Load Previous" at bounding box center [469, 346] width 146 height 42
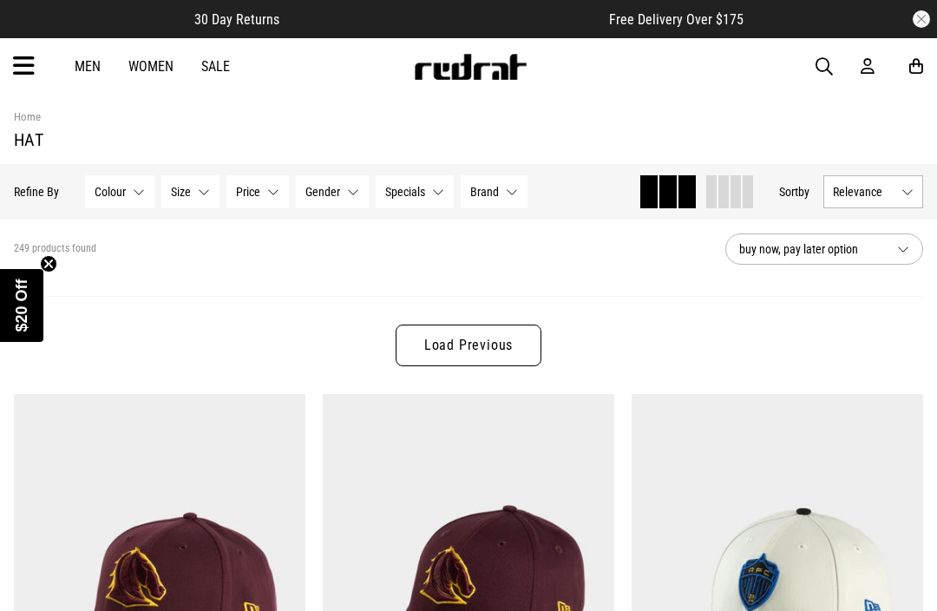
click at [464, 349] on link "Load Previous" at bounding box center [469, 346] width 146 height 42
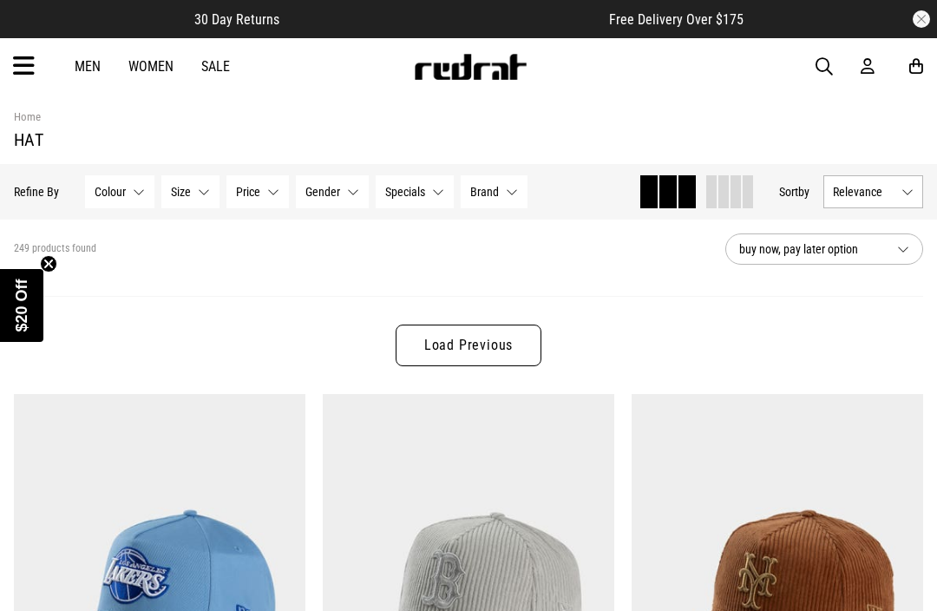
click at [474, 336] on link "Load Previous" at bounding box center [469, 346] width 146 height 42
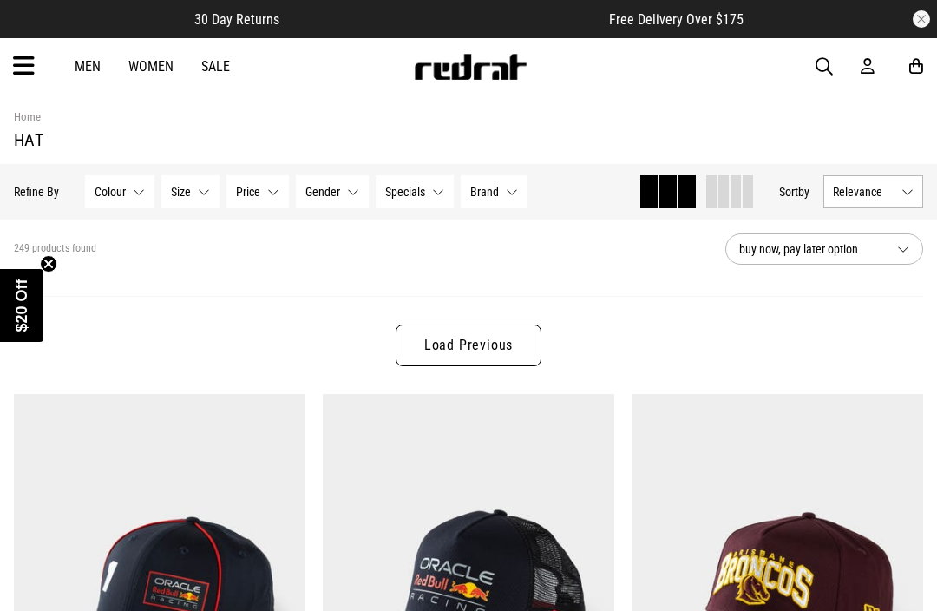
click at [498, 329] on link "Load Previous" at bounding box center [469, 346] width 146 height 42
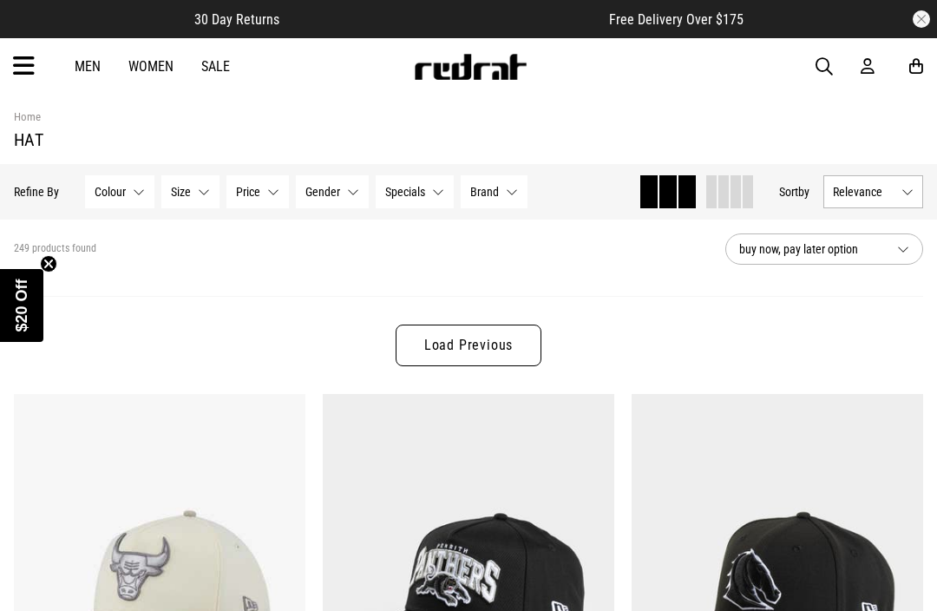
click at [489, 382] on div "Load Previous" at bounding box center [468, 345] width 909 height 98
click at [498, 349] on link "Load Previous" at bounding box center [469, 346] width 146 height 42
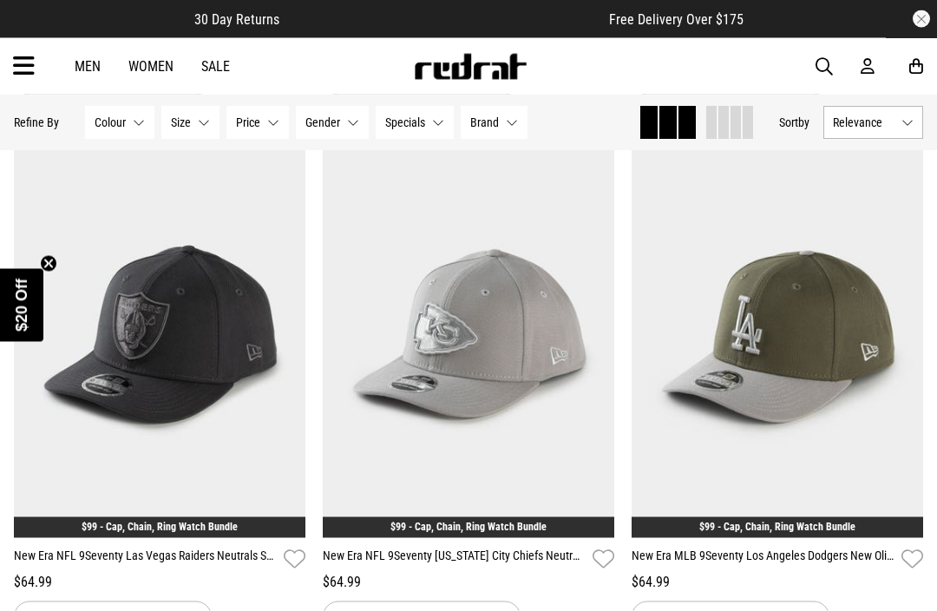
scroll to position [2415, 0]
click at [284, 325] on button "Next" at bounding box center [286, 322] width 22 height 21
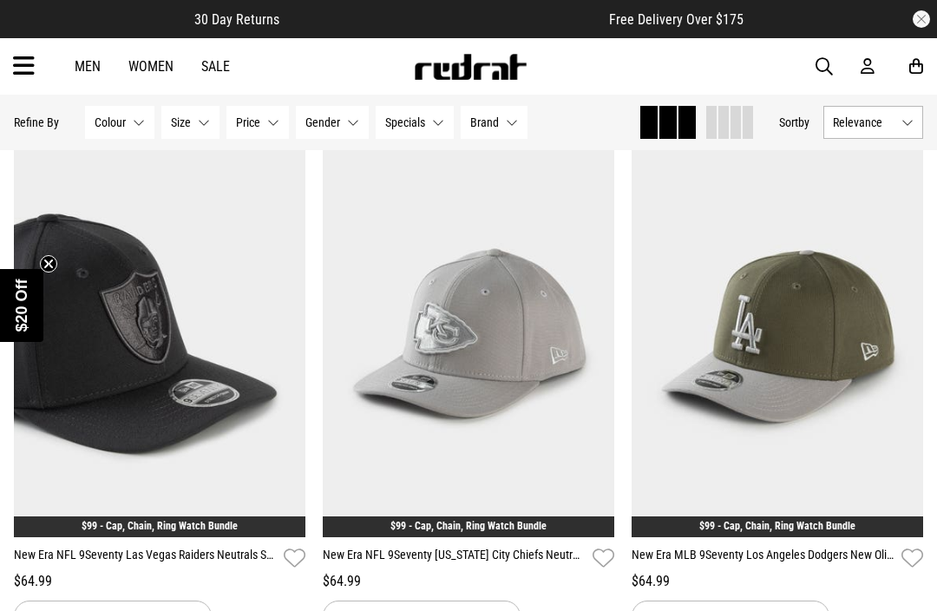
click at [292, 331] on button "Next" at bounding box center [286, 322] width 22 height 21
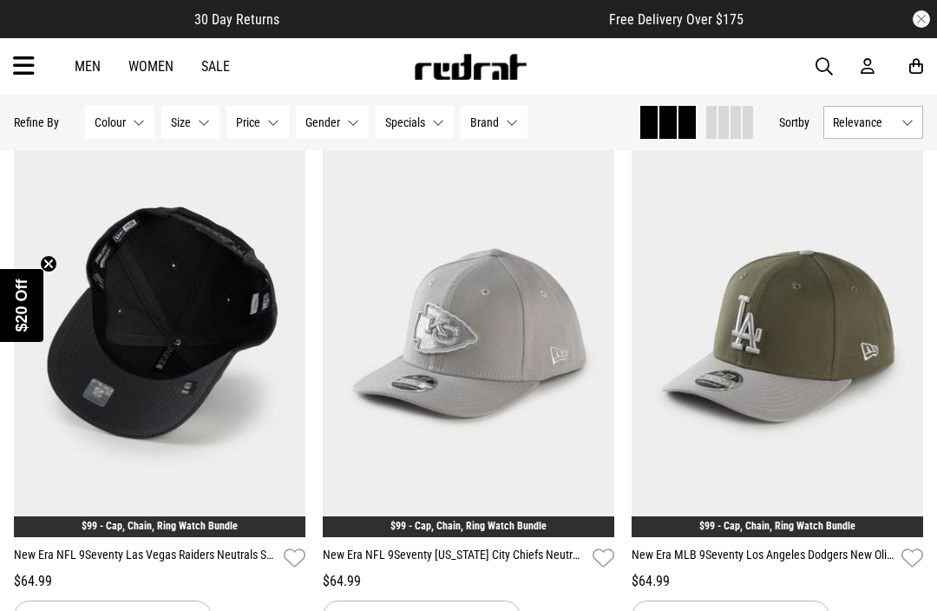
click at [290, 323] on button "Next" at bounding box center [286, 322] width 22 height 21
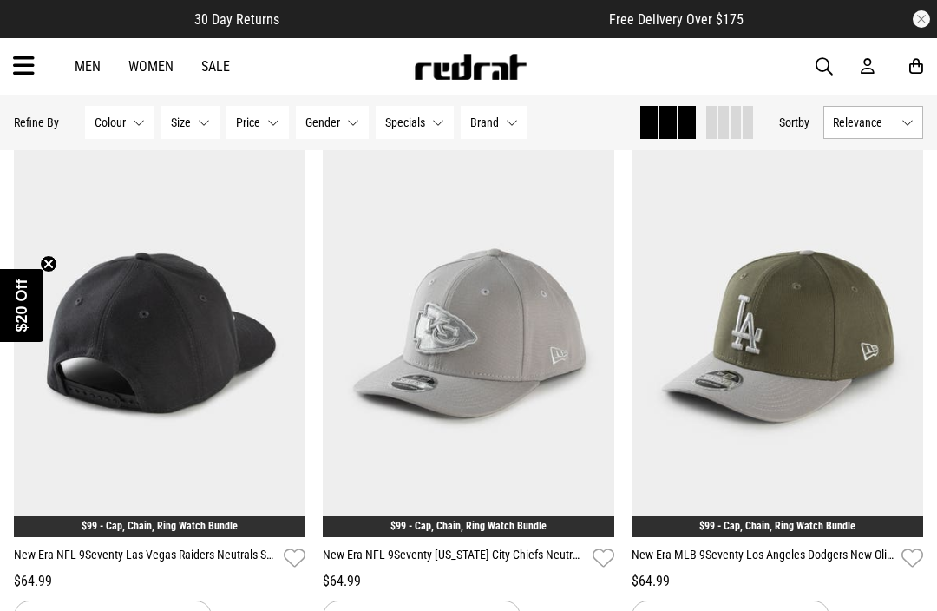
click at [285, 329] on button "Next" at bounding box center [286, 322] width 22 height 21
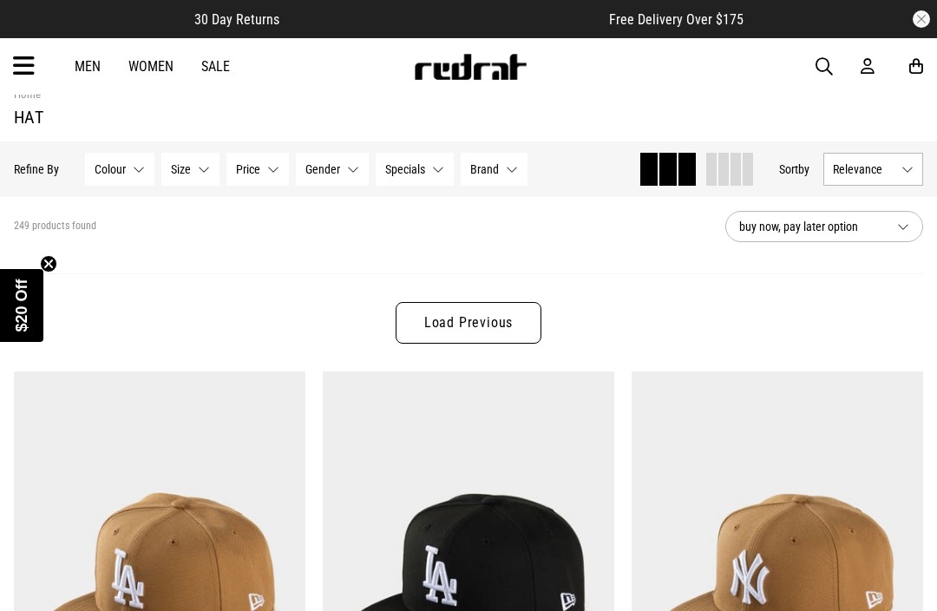
scroll to position [0, 0]
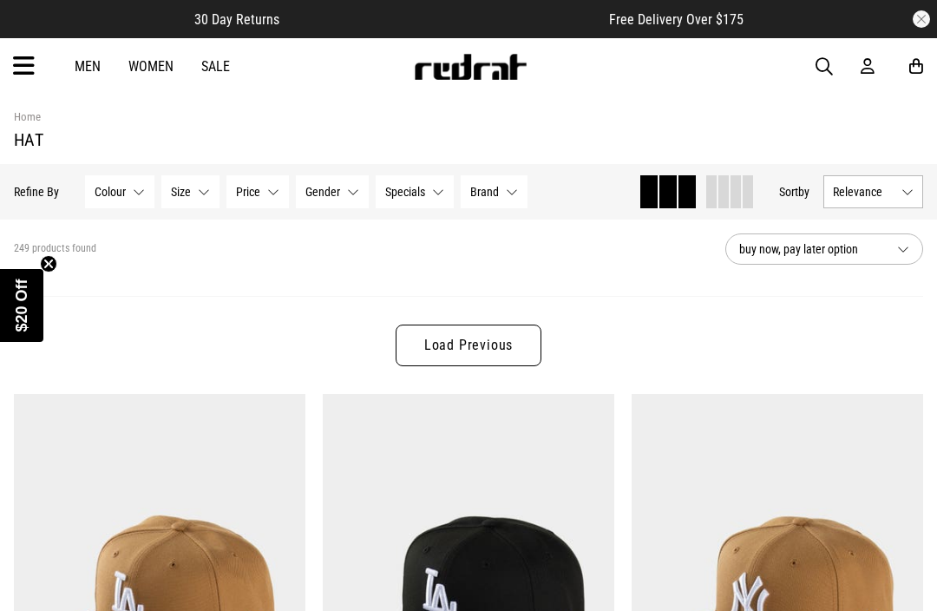
click at [472, 344] on link "Load Previous" at bounding box center [469, 346] width 146 height 42
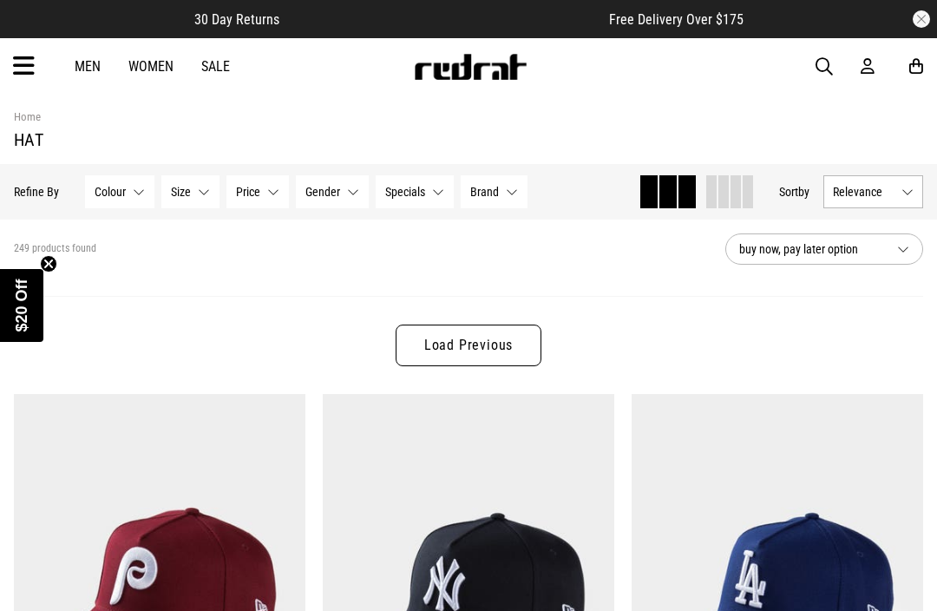
click at [488, 200] on button "Brand None selected" at bounding box center [494, 191] width 67 height 33
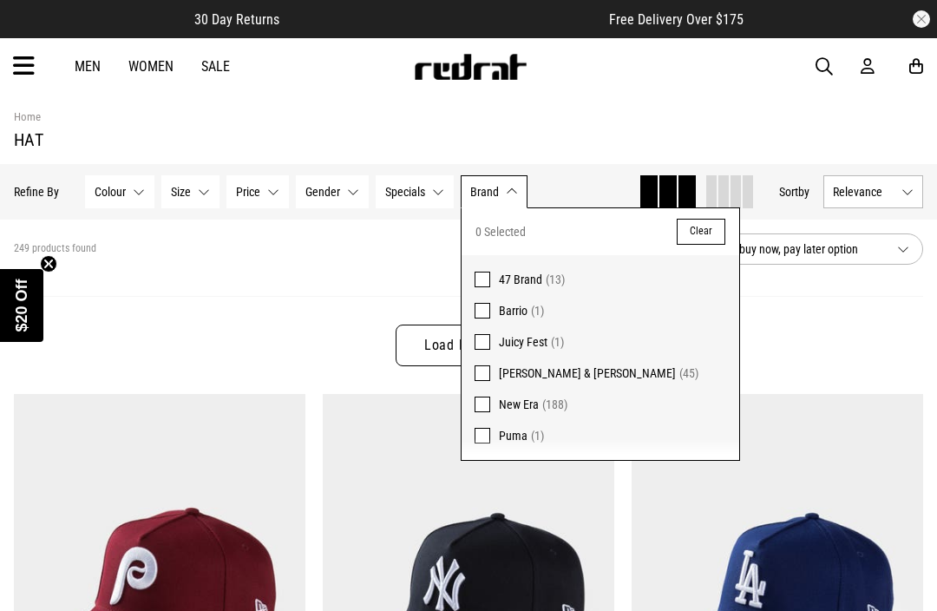
click at [487, 404] on span at bounding box center [483, 405] width 16 height 16
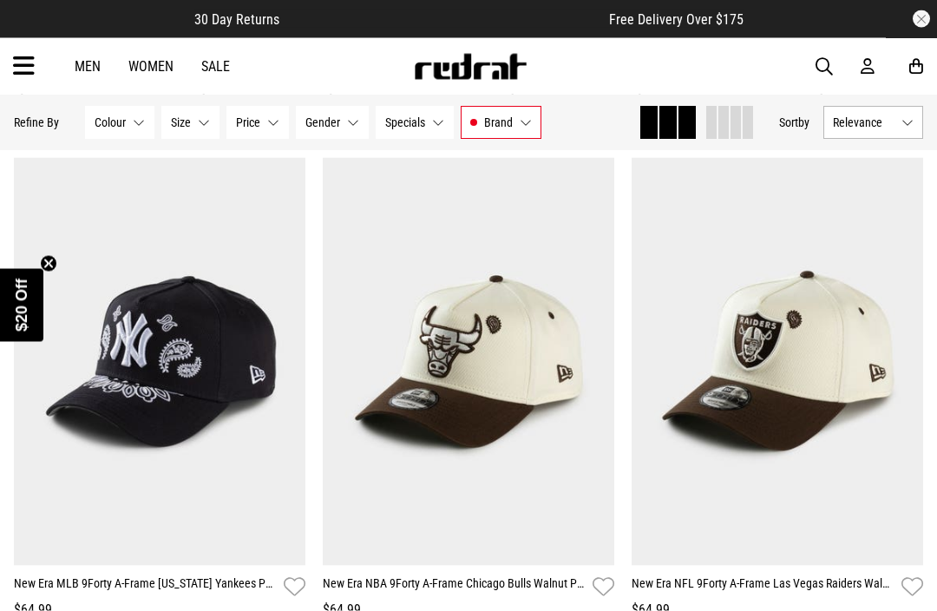
scroll to position [1747, 0]
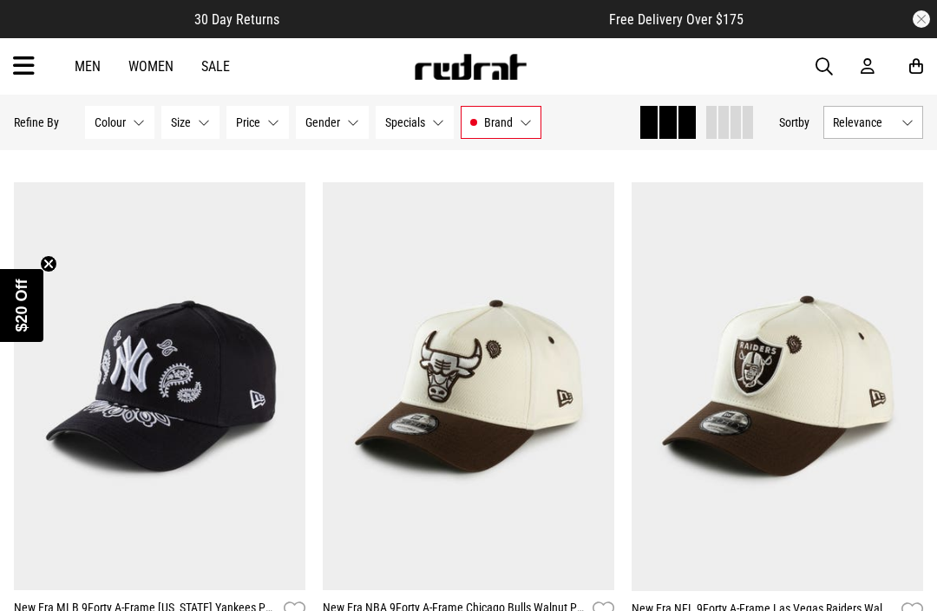
click at [887, 376] on img at bounding box center [778, 386] width 292 height 408
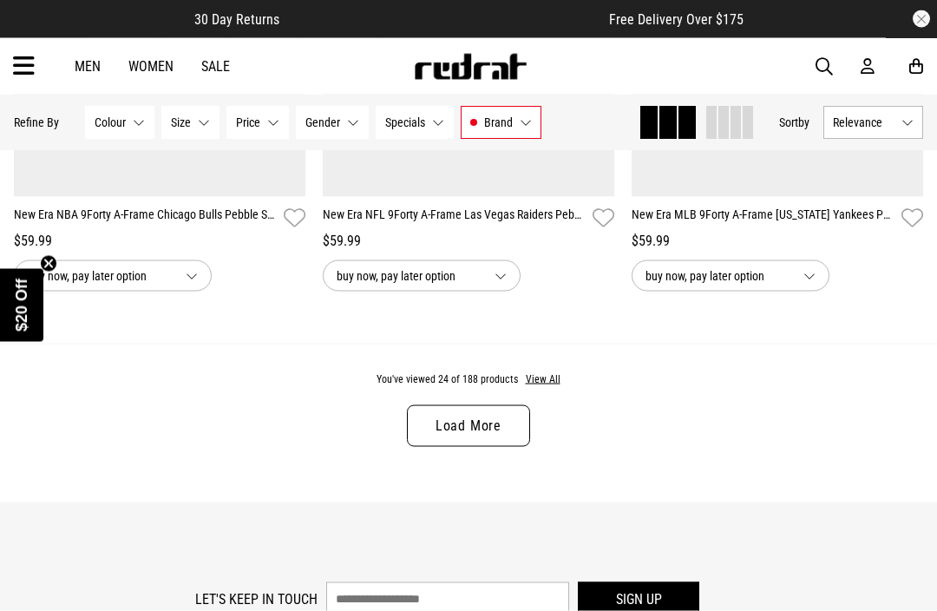
click at [451, 440] on link "Load More" at bounding box center [468, 426] width 123 height 42
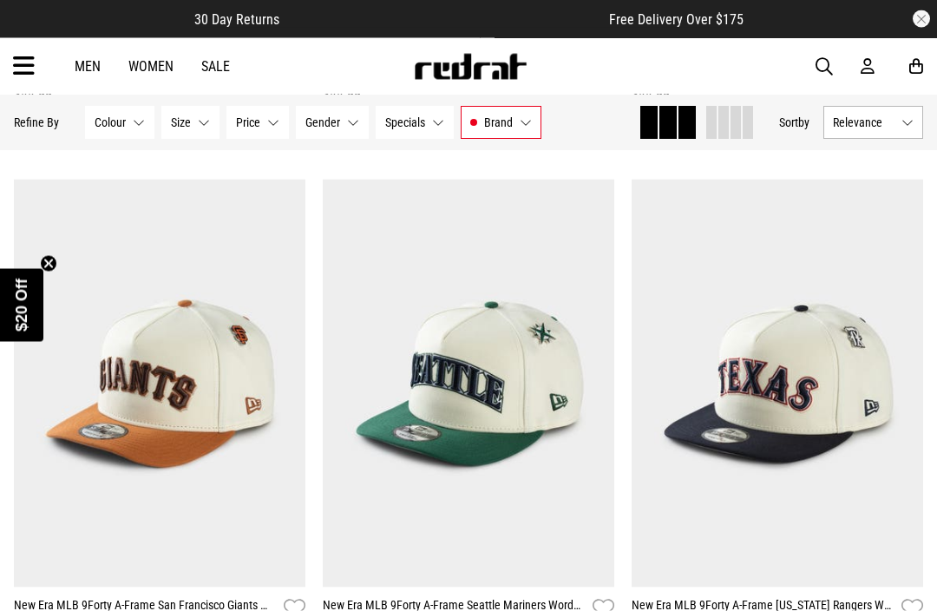
scroll to position [8201, 0]
click at [275, 383] on button "Next" at bounding box center [286, 372] width 22 height 21
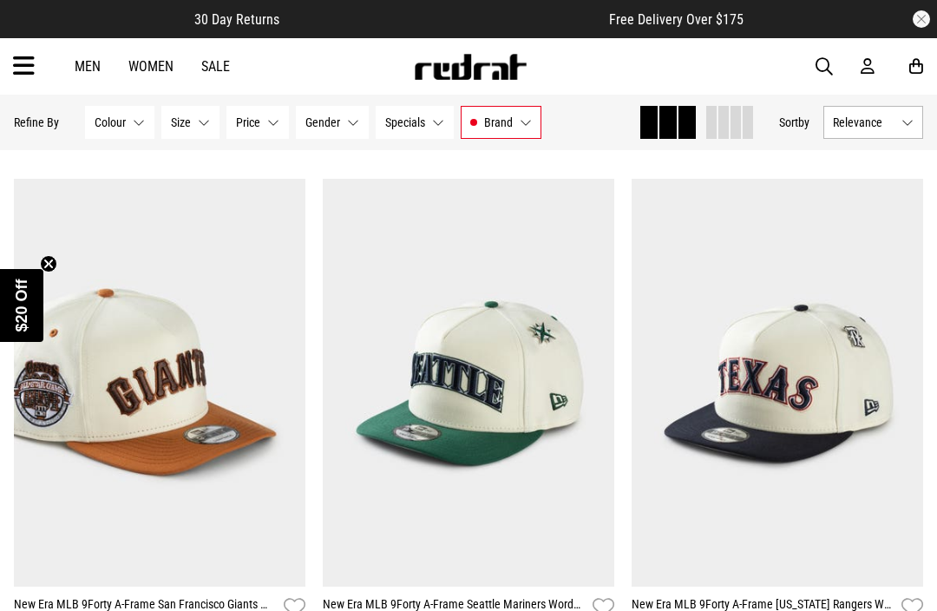
click at [285, 383] on button "Next" at bounding box center [286, 372] width 22 height 21
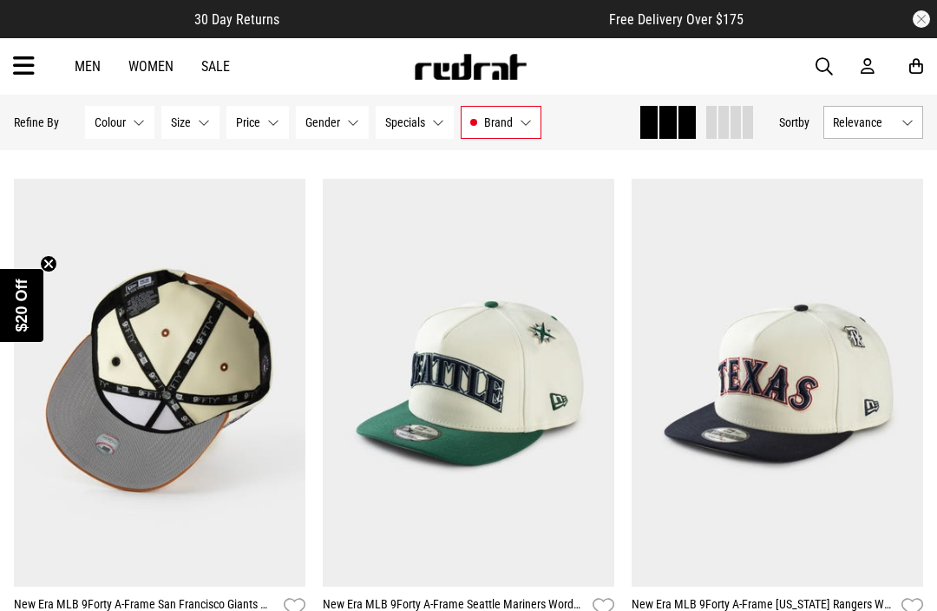
click at [285, 383] on button "Next" at bounding box center [286, 372] width 22 height 21
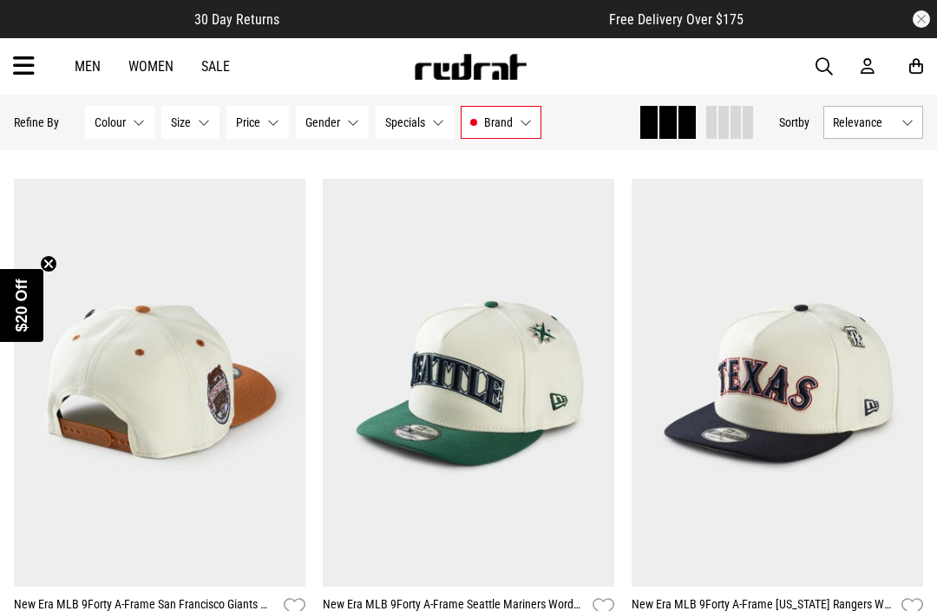
click at [595, 383] on button "Next" at bounding box center [595, 372] width 22 height 21
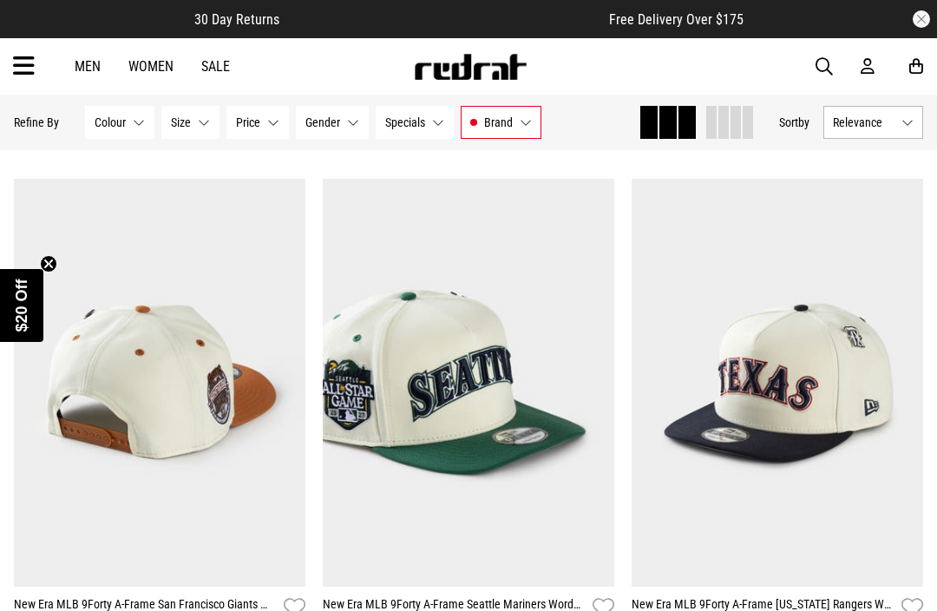
click at [600, 383] on button "Next" at bounding box center [595, 372] width 22 height 21
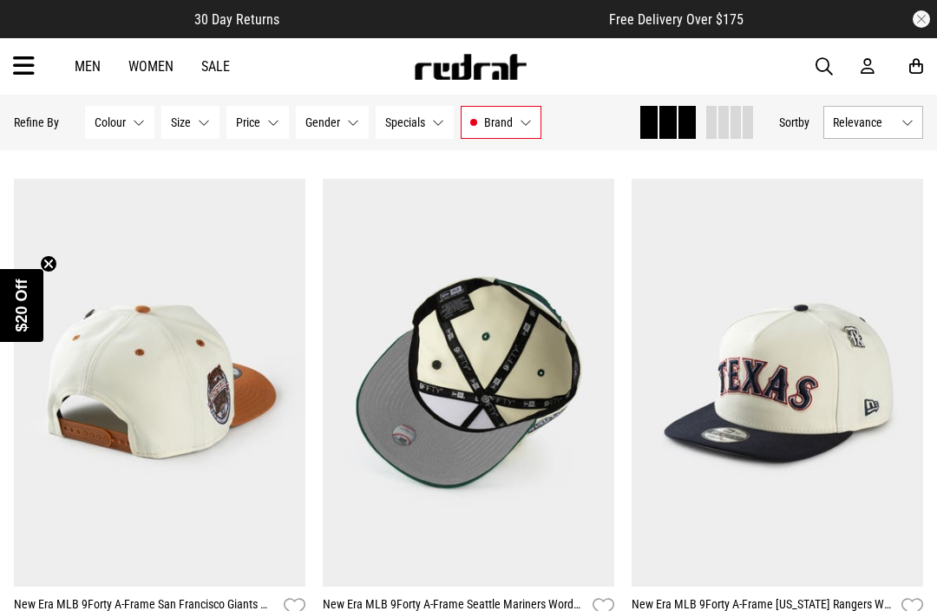
click at [595, 388] on img at bounding box center [469, 383] width 292 height 408
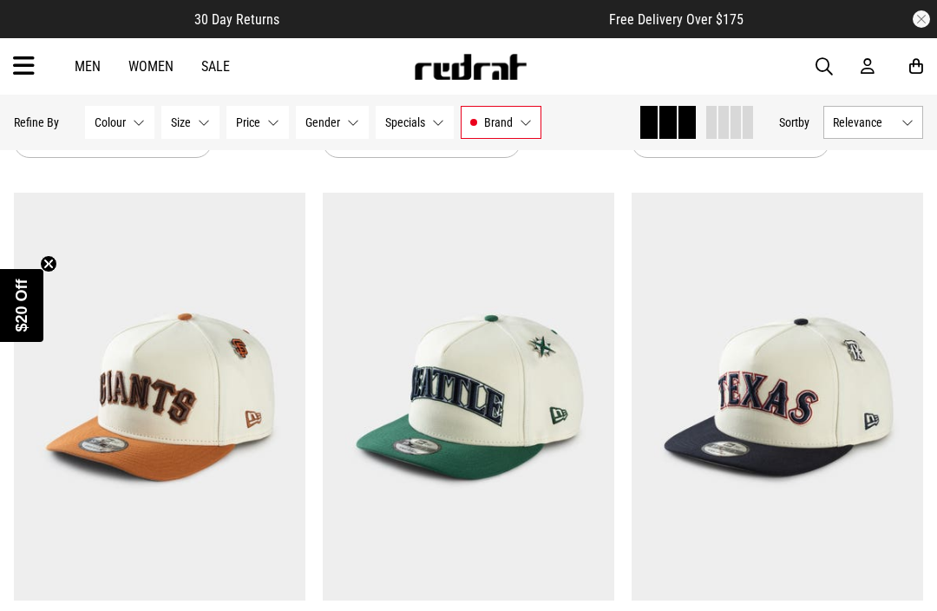
click at [905, 390] on button "Next" at bounding box center [904, 386] width 22 height 21
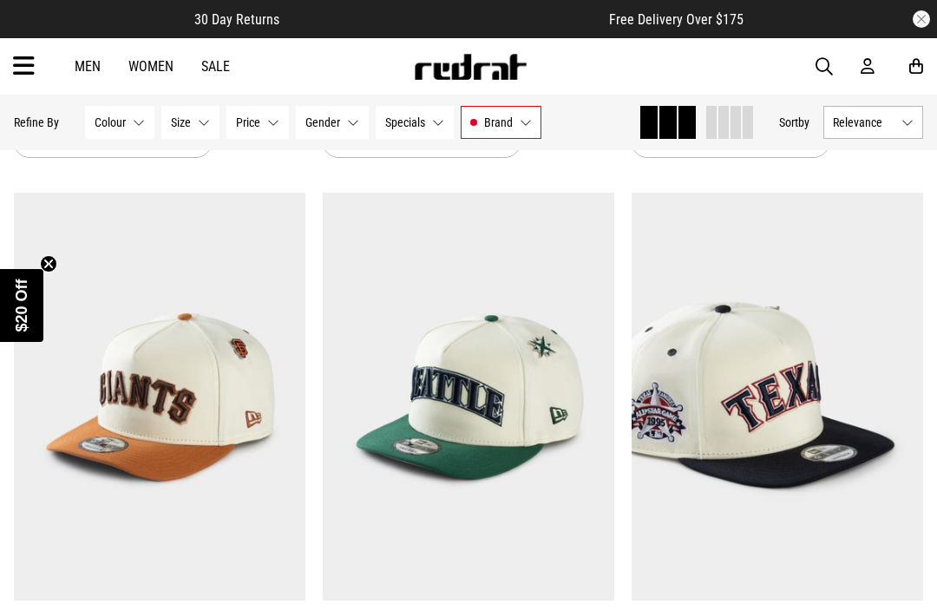
click at [911, 397] on button "Next" at bounding box center [904, 386] width 22 height 21
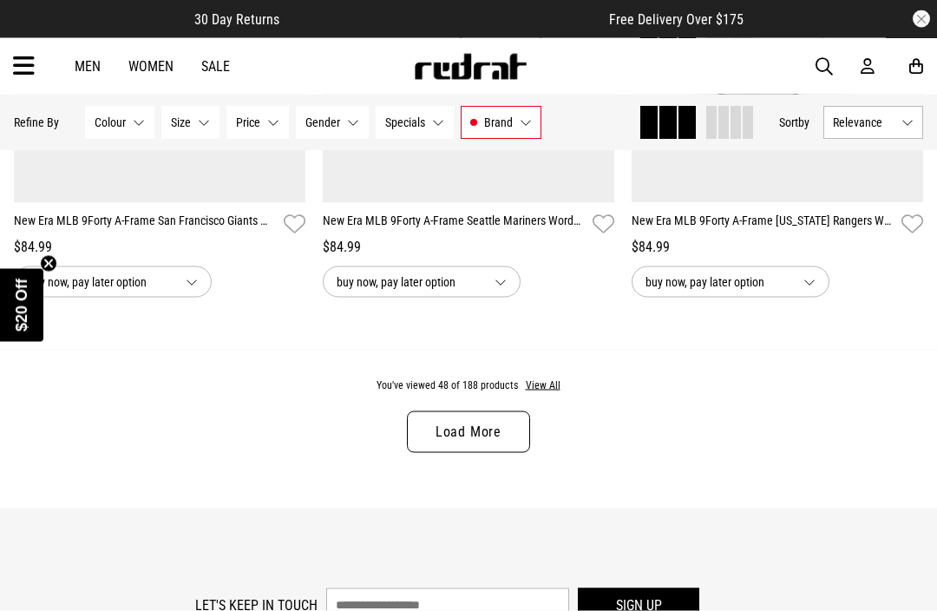
scroll to position [4383, 0]
click at [480, 452] on link "Load More" at bounding box center [468, 431] width 123 height 42
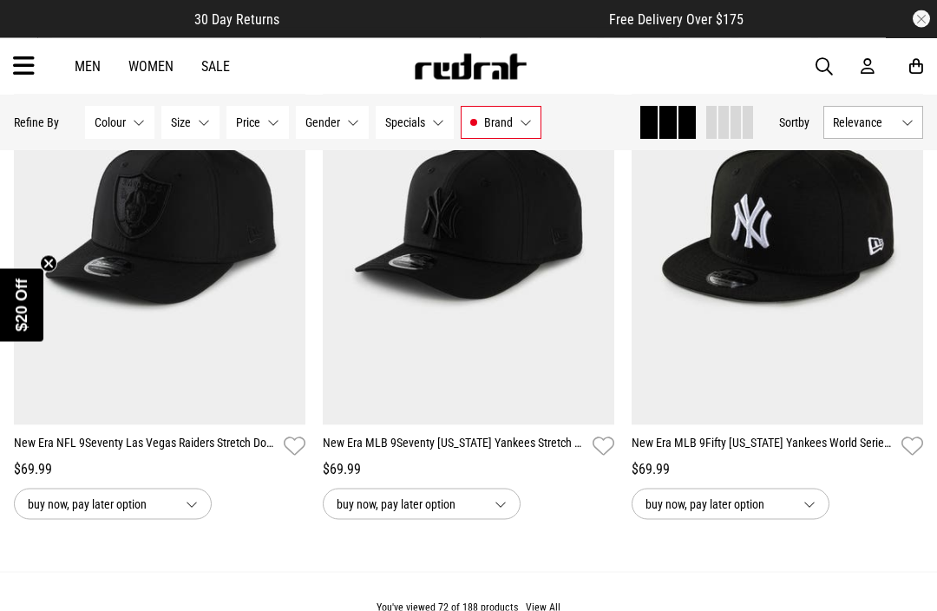
scroll to position [8461, 0]
click at [279, 220] on button "Next" at bounding box center [286, 210] width 22 height 21
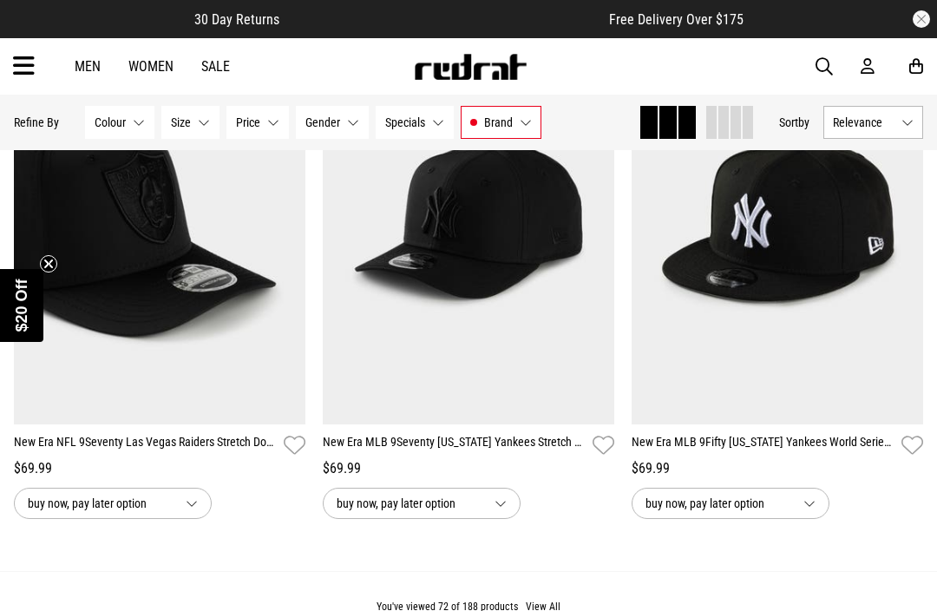
click at [294, 221] on img at bounding box center [160, 220] width 292 height 408
click at [292, 200] on button "Next" at bounding box center [286, 210] width 22 height 21
